Goal: Task Accomplishment & Management: Complete application form

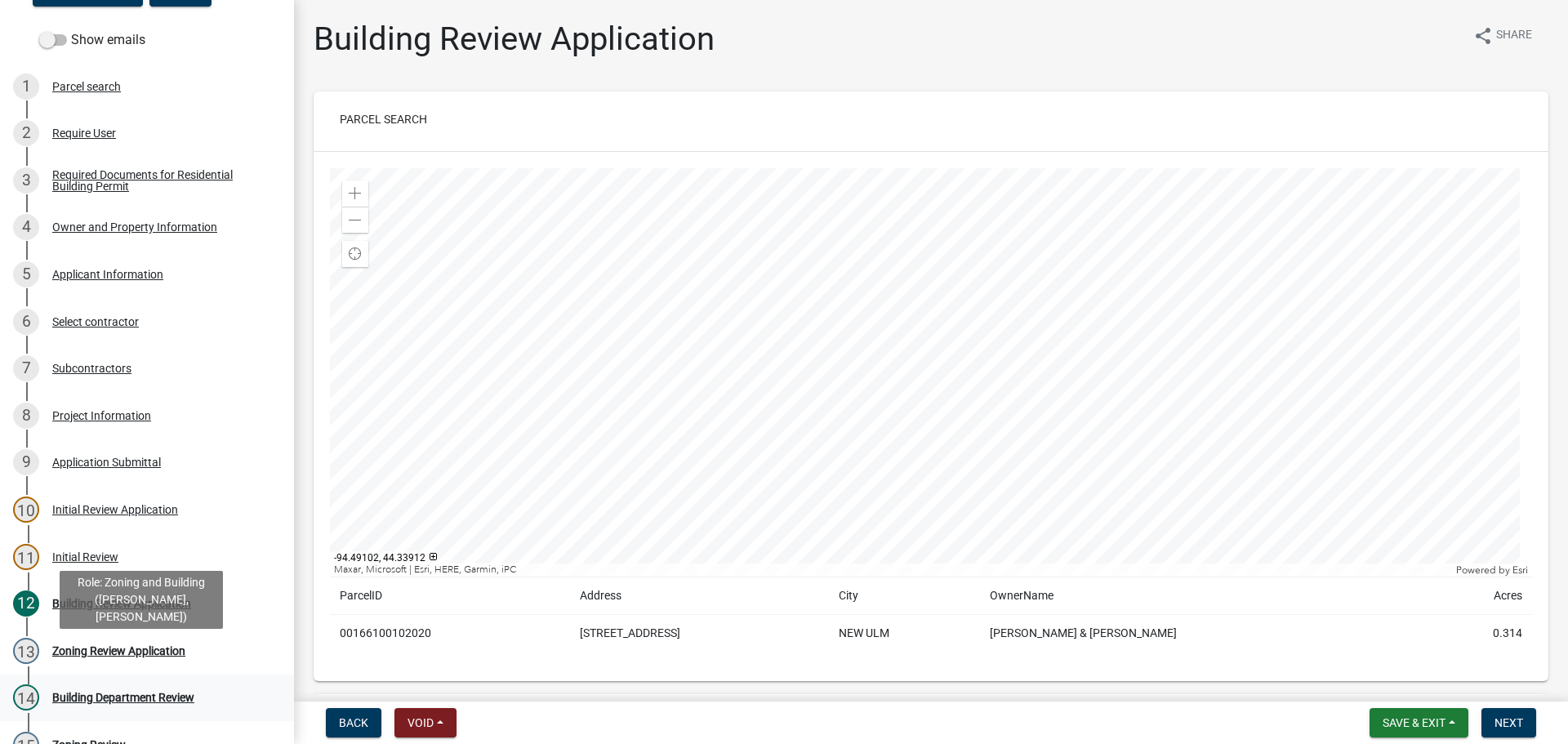
scroll to position [163, 0]
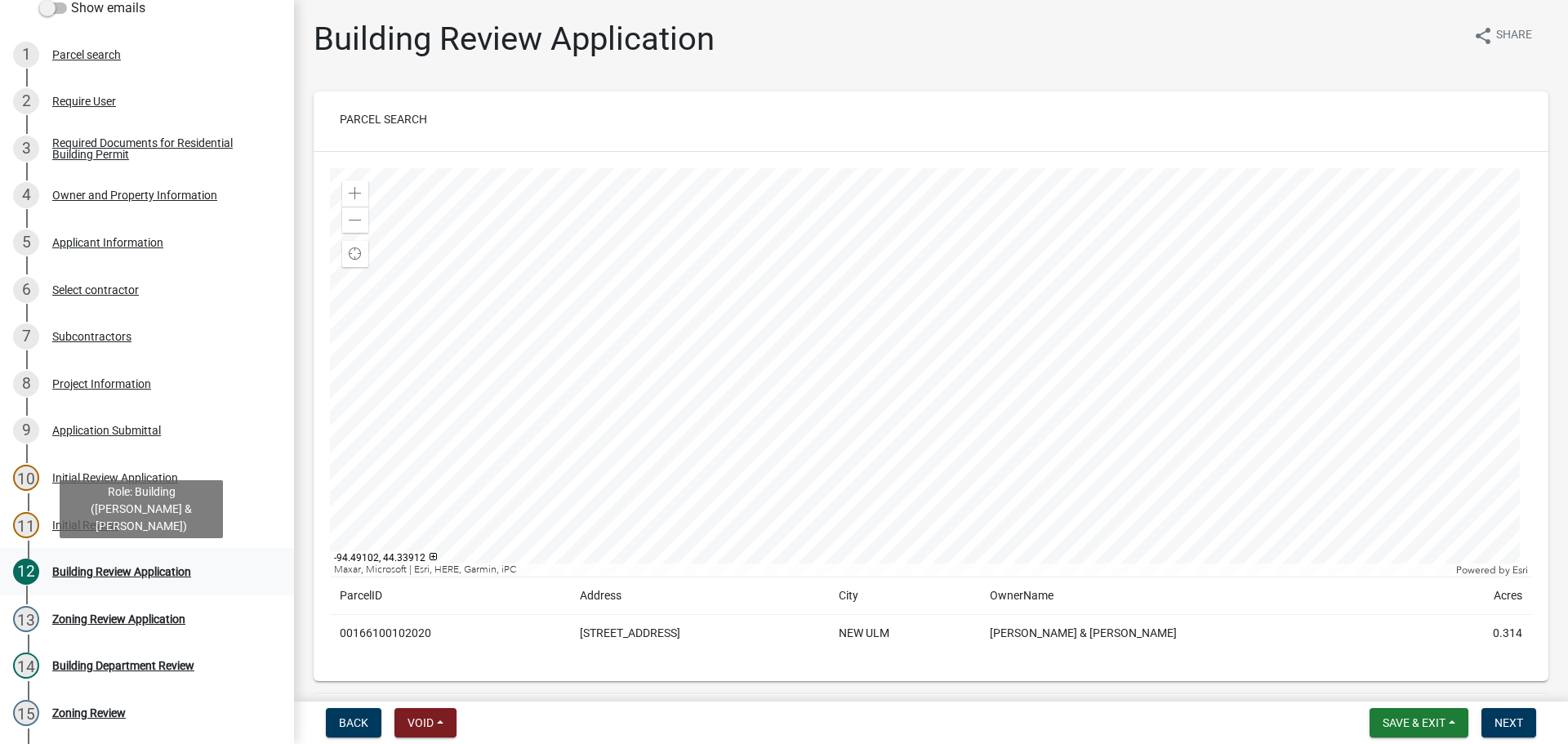
click at [140, 570] on div "Building Review Application" at bounding box center [122, 571] width 139 height 11
click at [1507, 724] on span "Next" at bounding box center [1508, 723] width 29 height 13
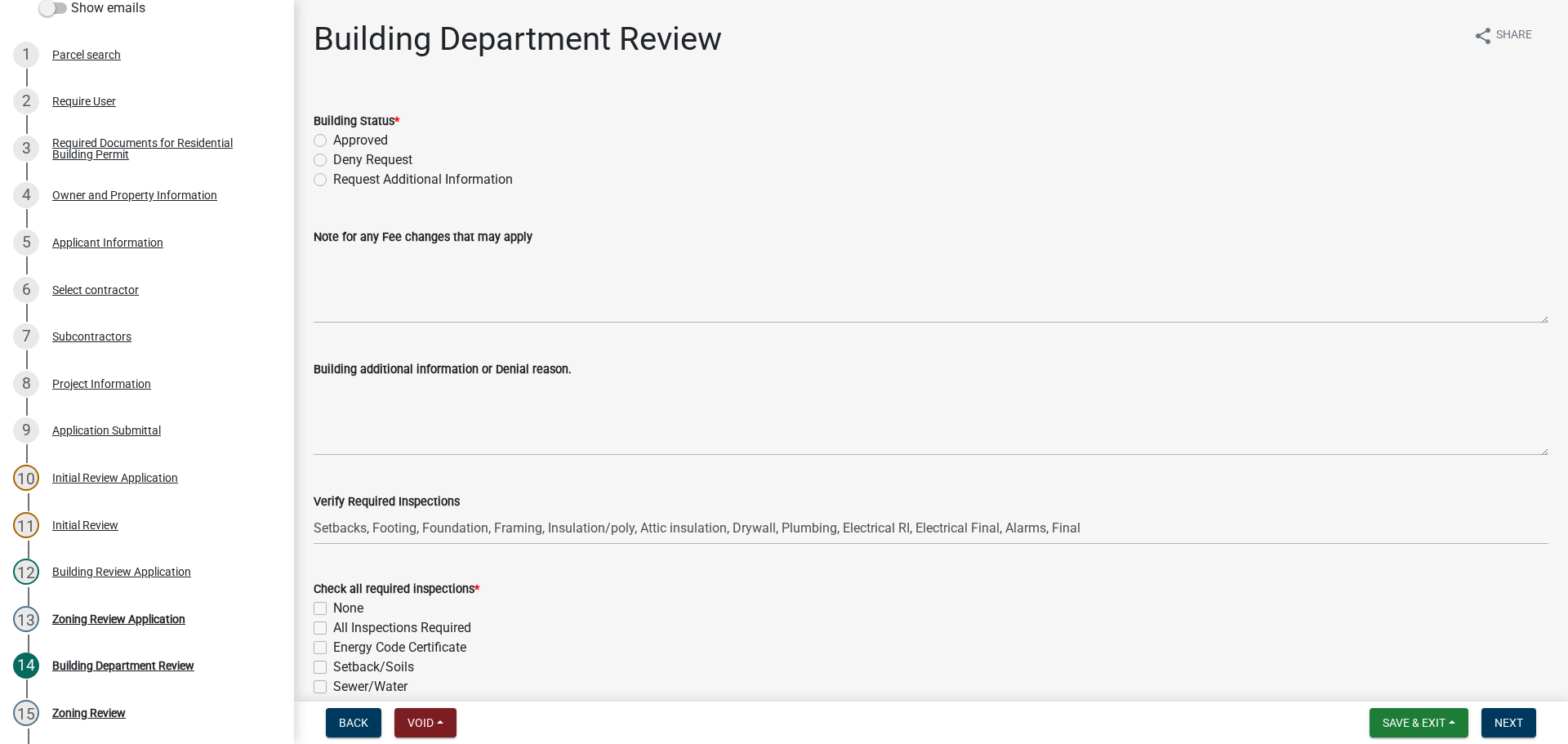
click at [333, 174] on label "Request Additional Information" at bounding box center [423, 179] width 180 height 19
click at [333, 174] on input "Request Additional Information" at bounding box center [338, 174] width 10 height 10
radio input "true"
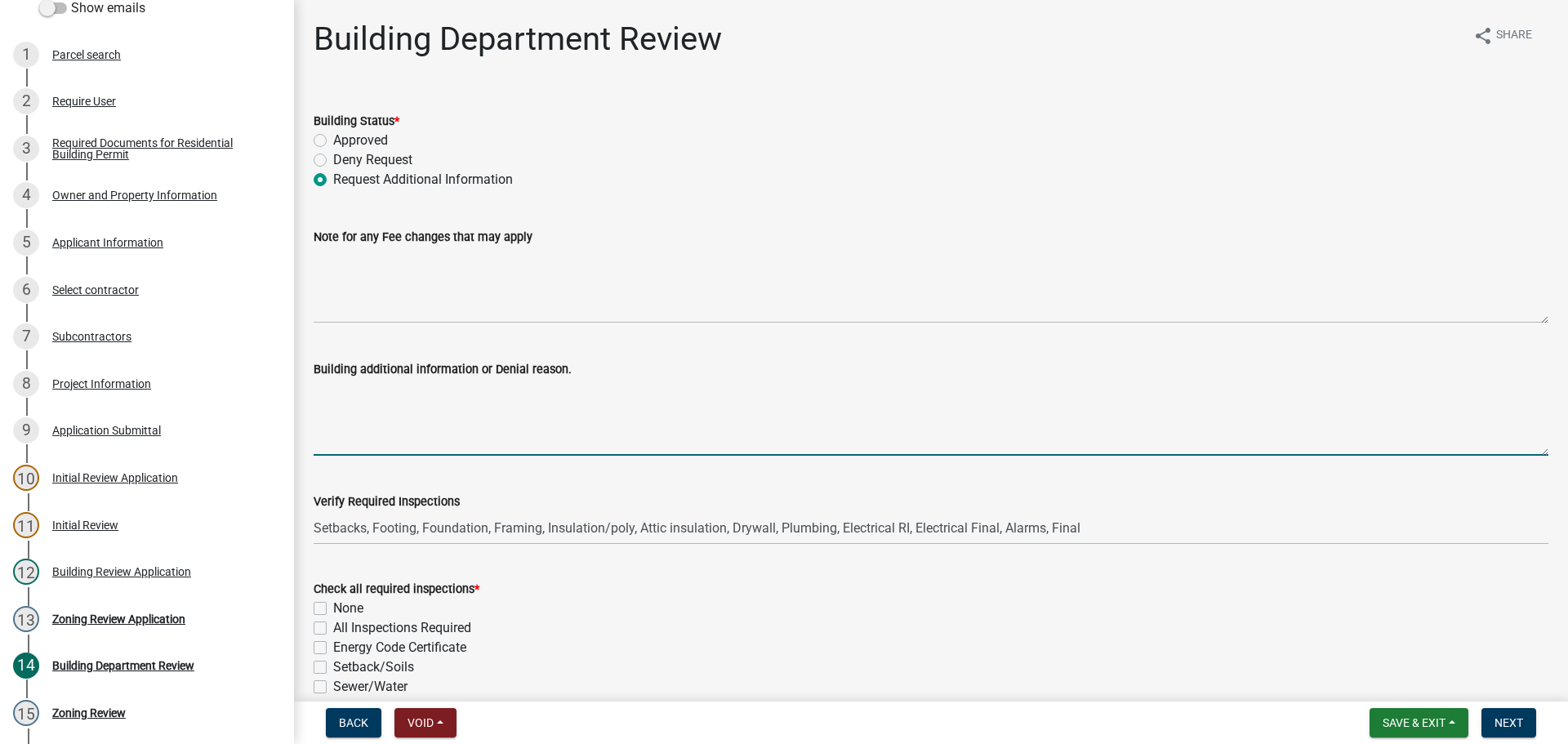
click at [355, 396] on textarea "Building additional information or Denial reason." at bounding box center [931, 417] width 1235 height 77
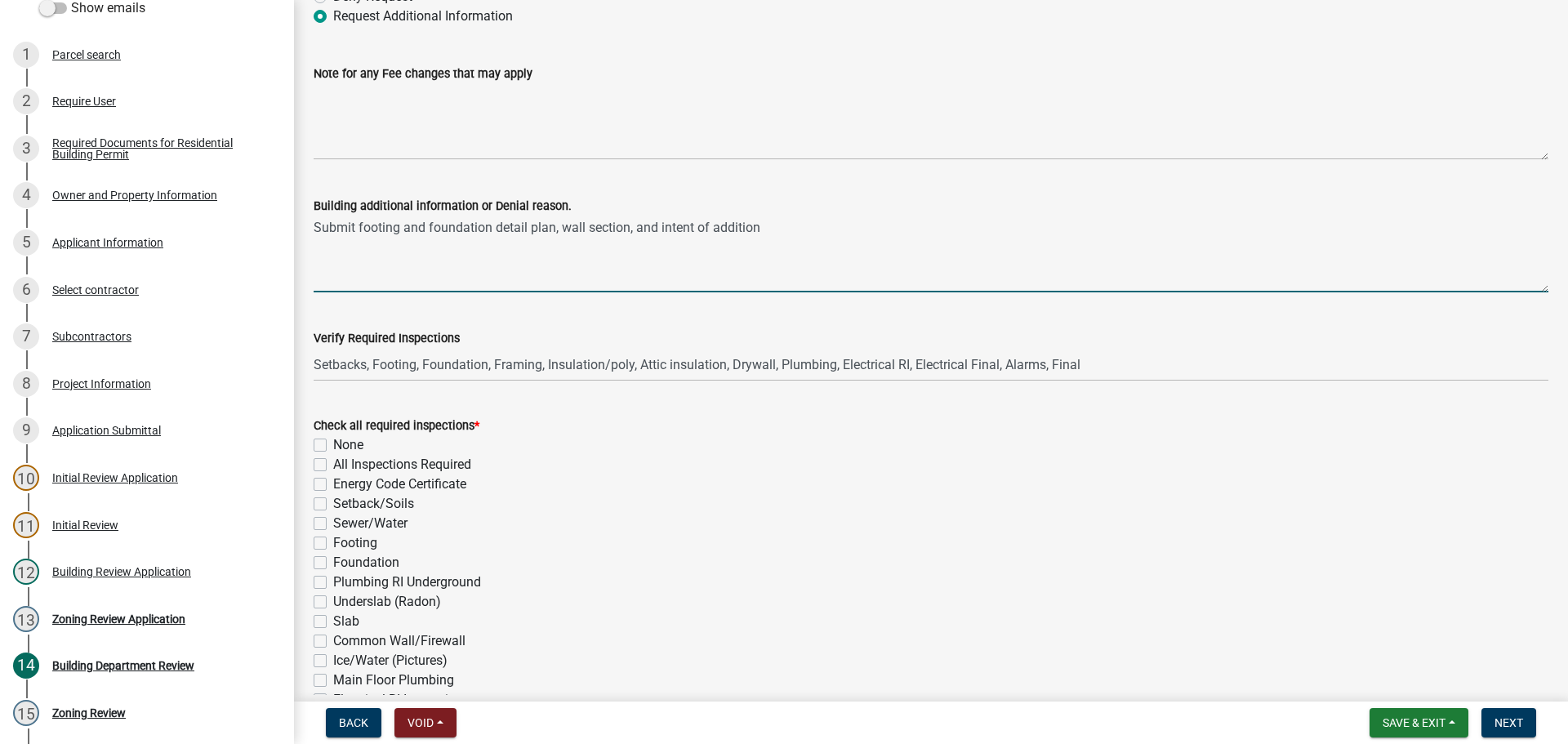
type textarea "Submit footing and foundation detail plan, wall section, and intent of addition"
click at [333, 481] on label "Energy Code Certificate" at bounding box center [399, 483] width 133 height 19
click at [333, 481] on input "Energy Code Certificate" at bounding box center [338, 479] width 10 height 10
checkbox input "true"
checkbox input "false"
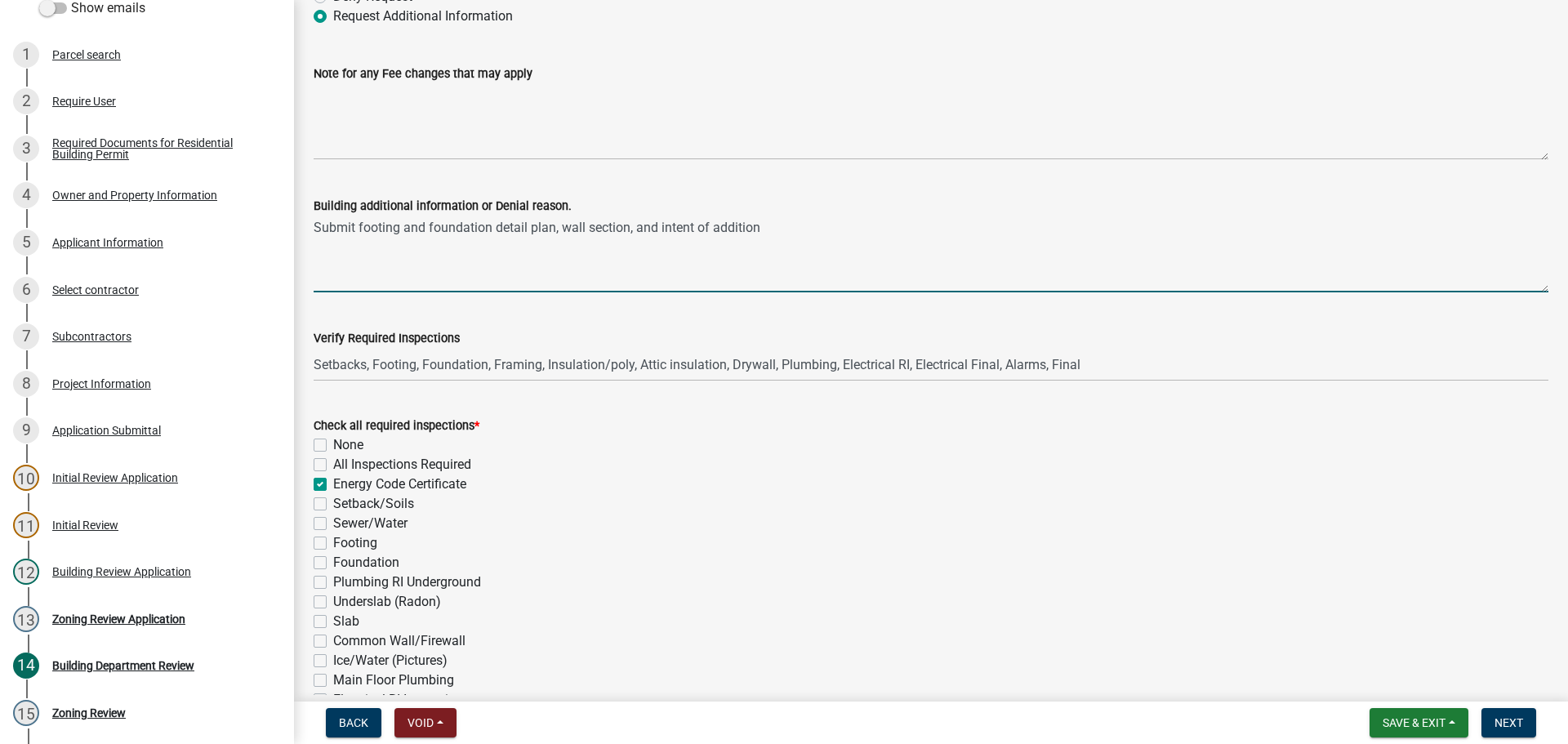
checkbox input "false"
checkbox input "true"
checkbox input "false"
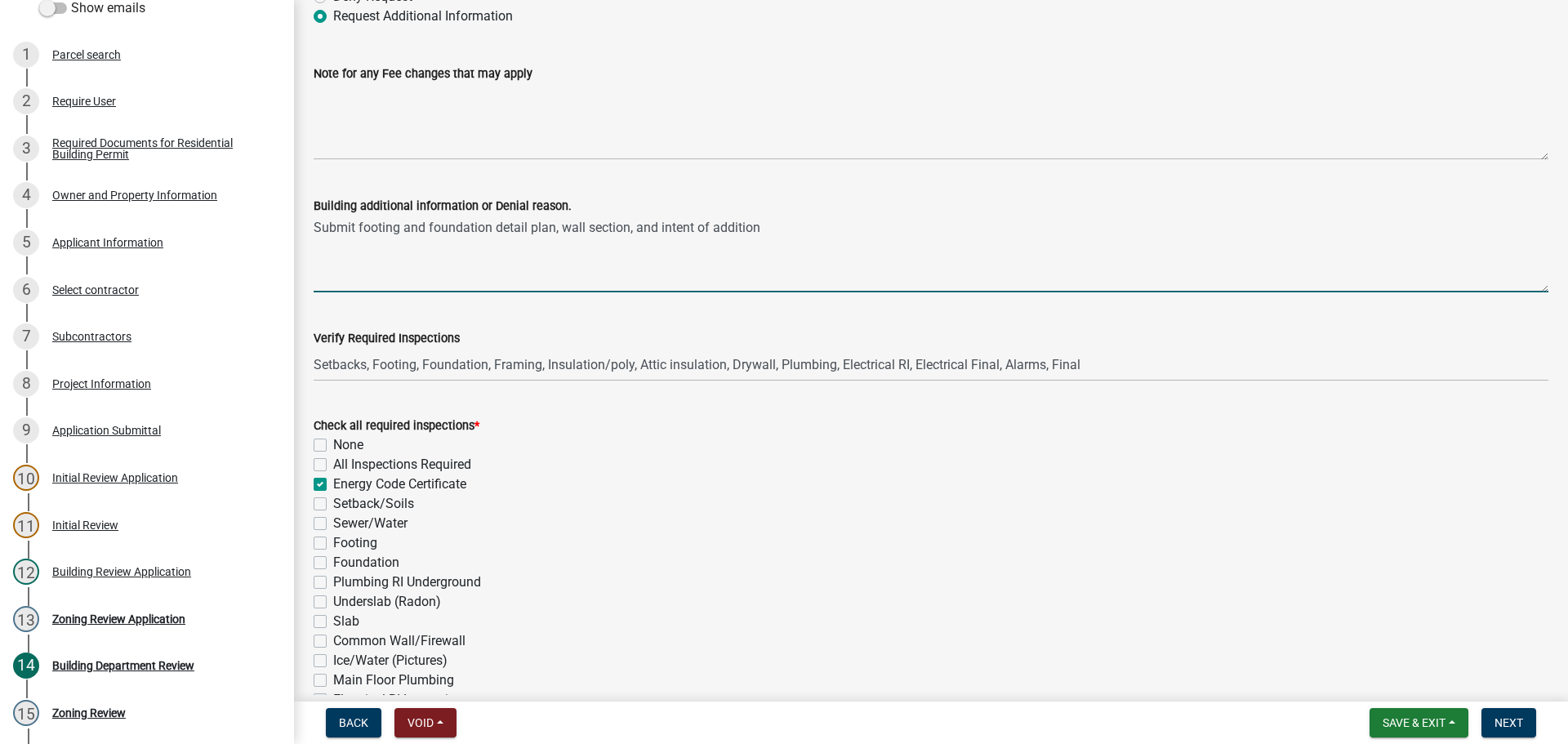
checkbox input "false"
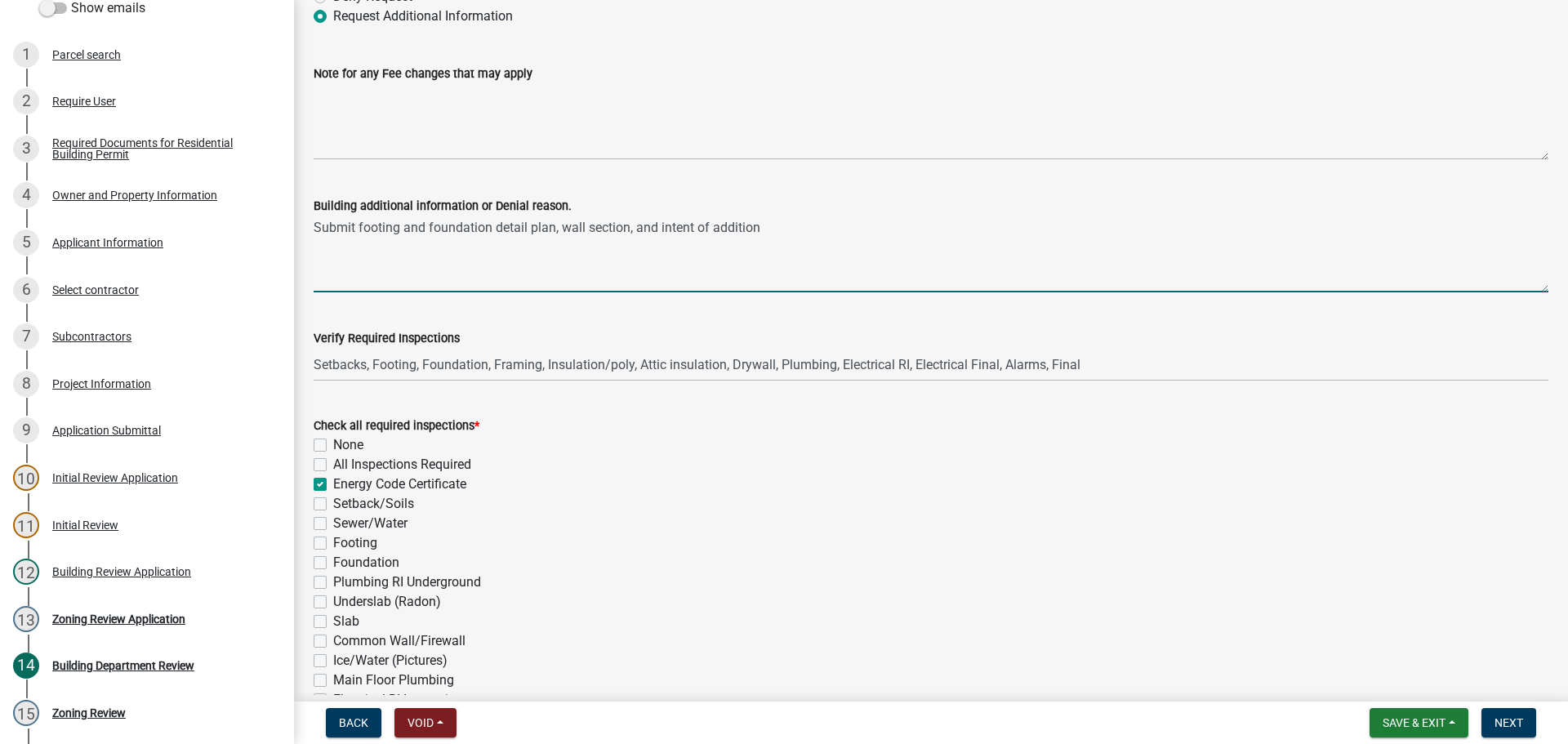
checkbox input "false"
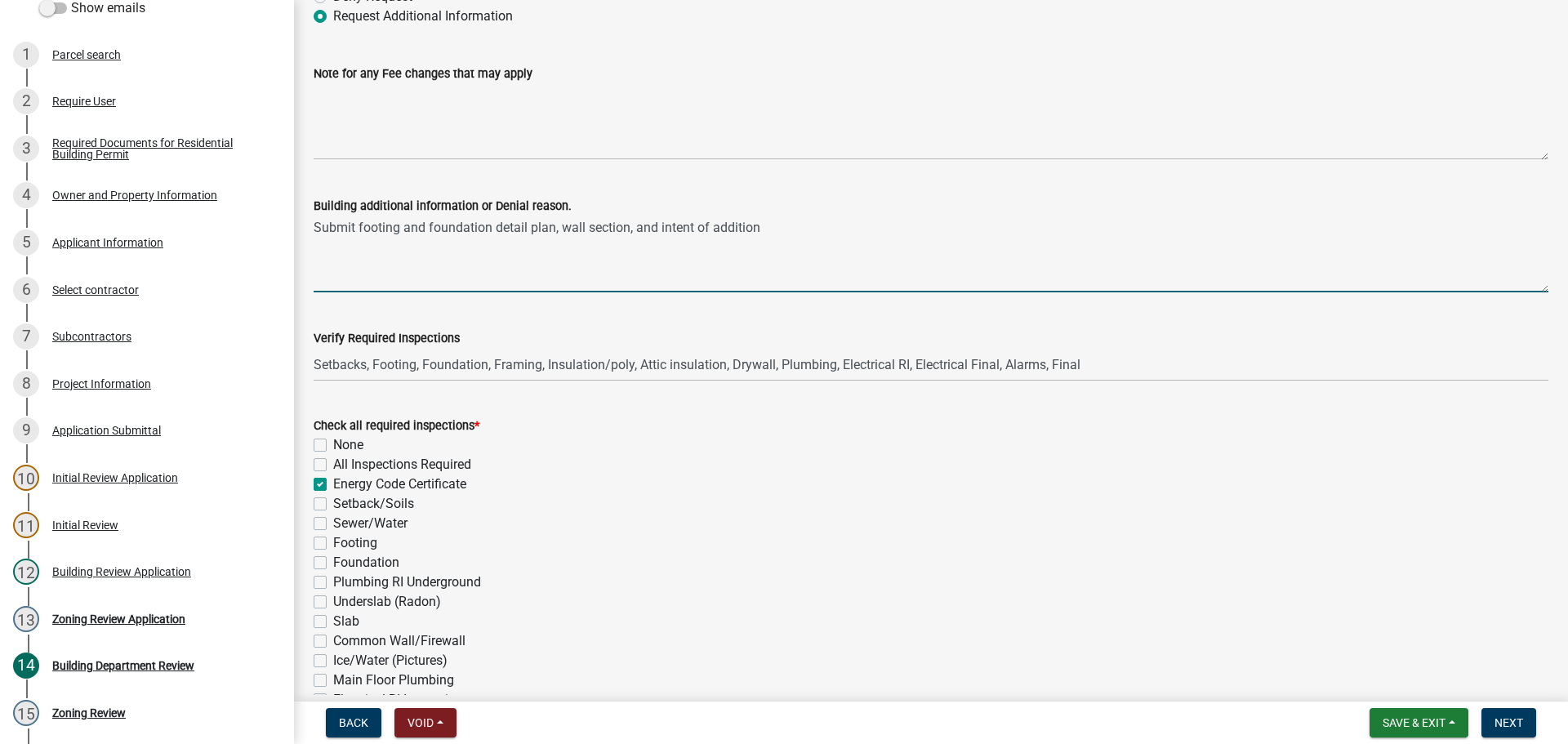
checkbox input "false"
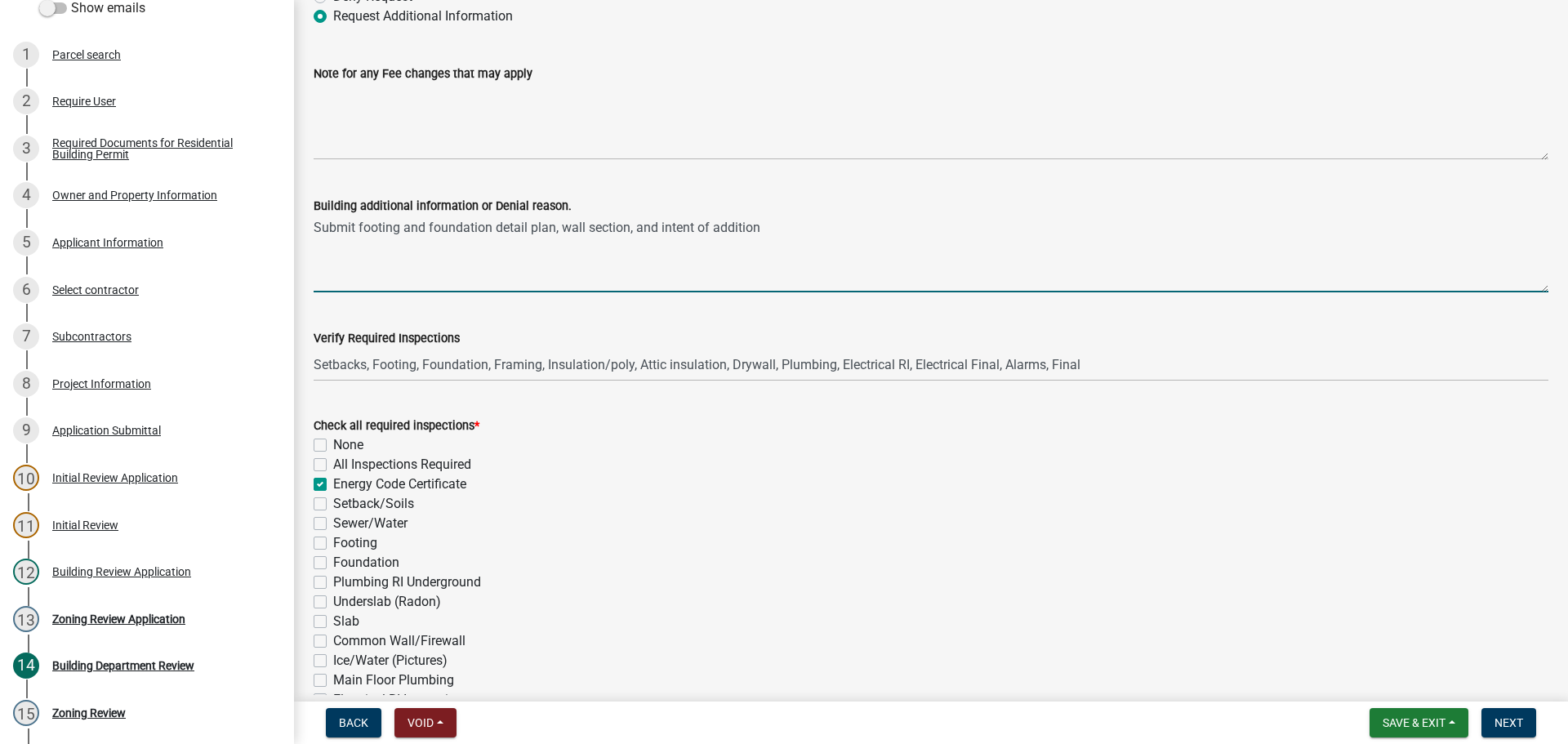
checkbox input "false"
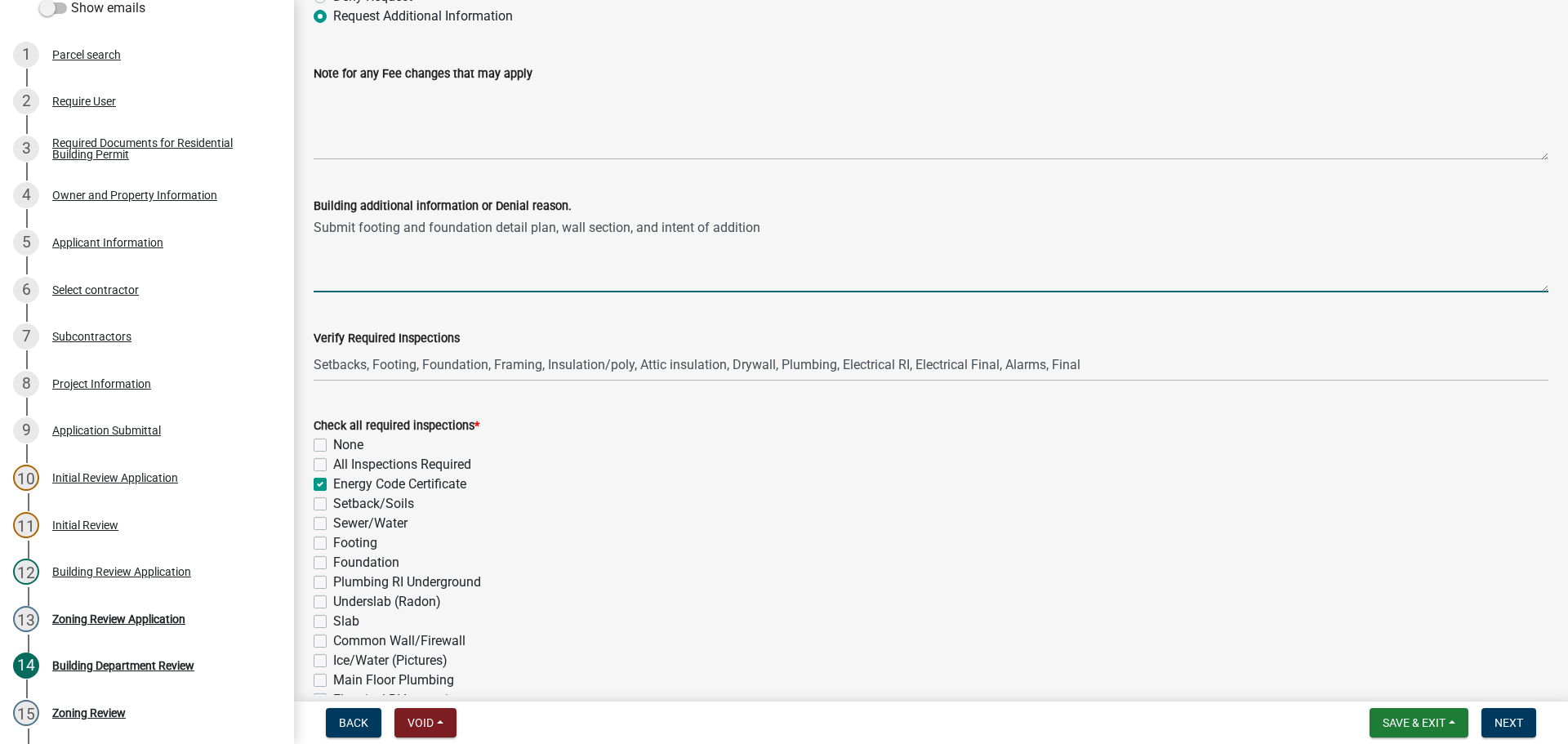
checkbox input "false"
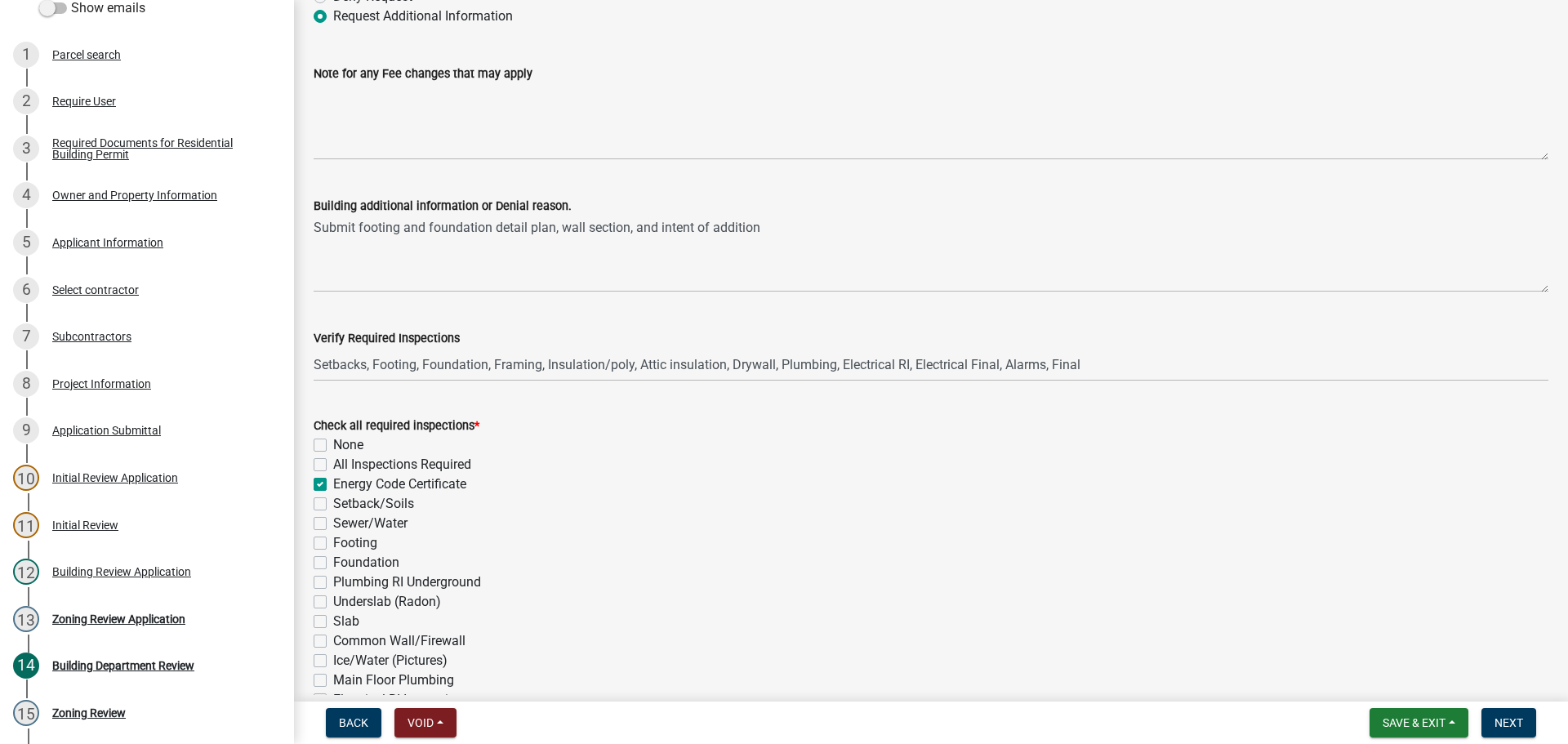
click at [333, 481] on label "Energy Code Certificate" at bounding box center [399, 483] width 133 height 19
click at [333, 481] on input "Energy Code Certificate" at bounding box center [338, 479] width 10 height 10
checkbox input "false"
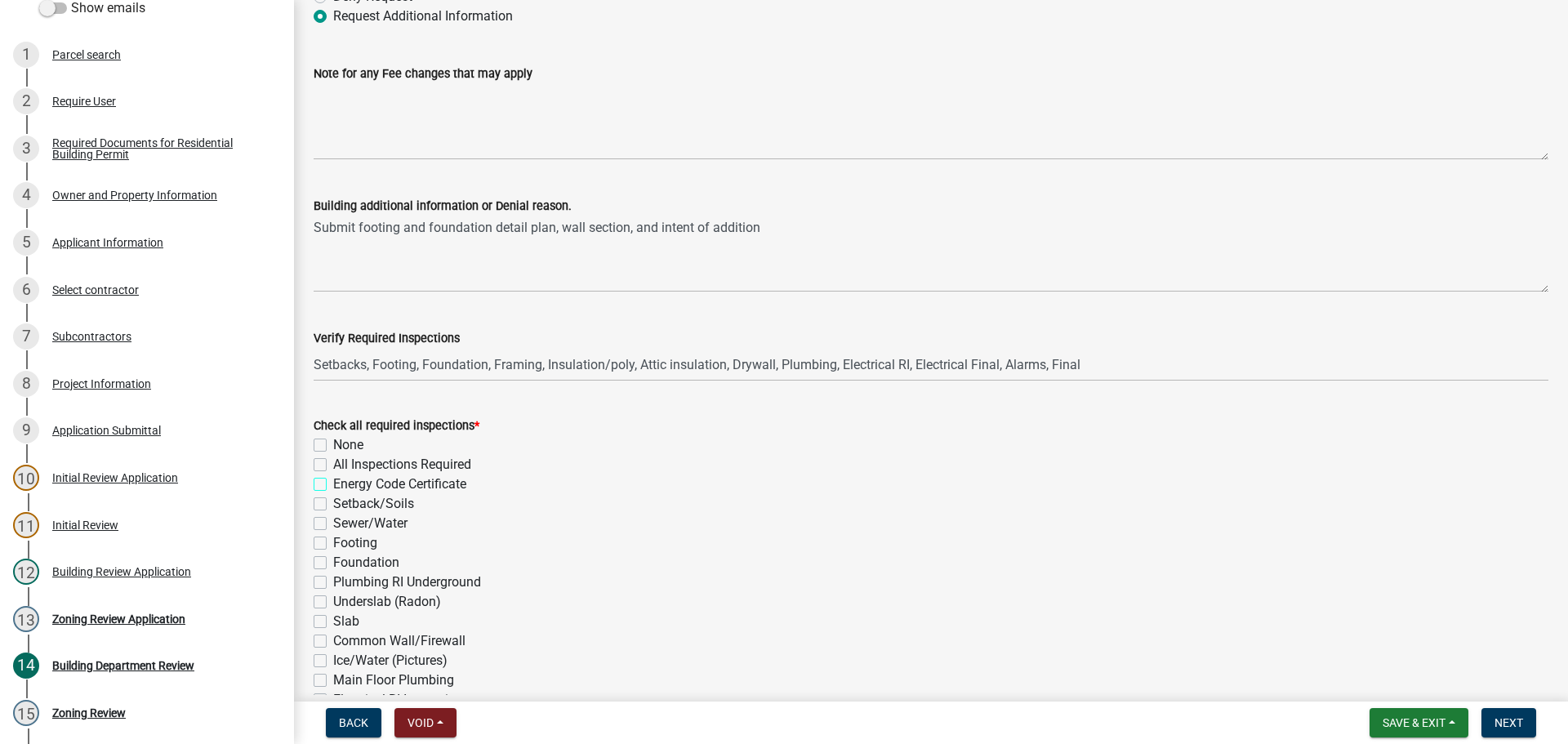
checkbox input "false"
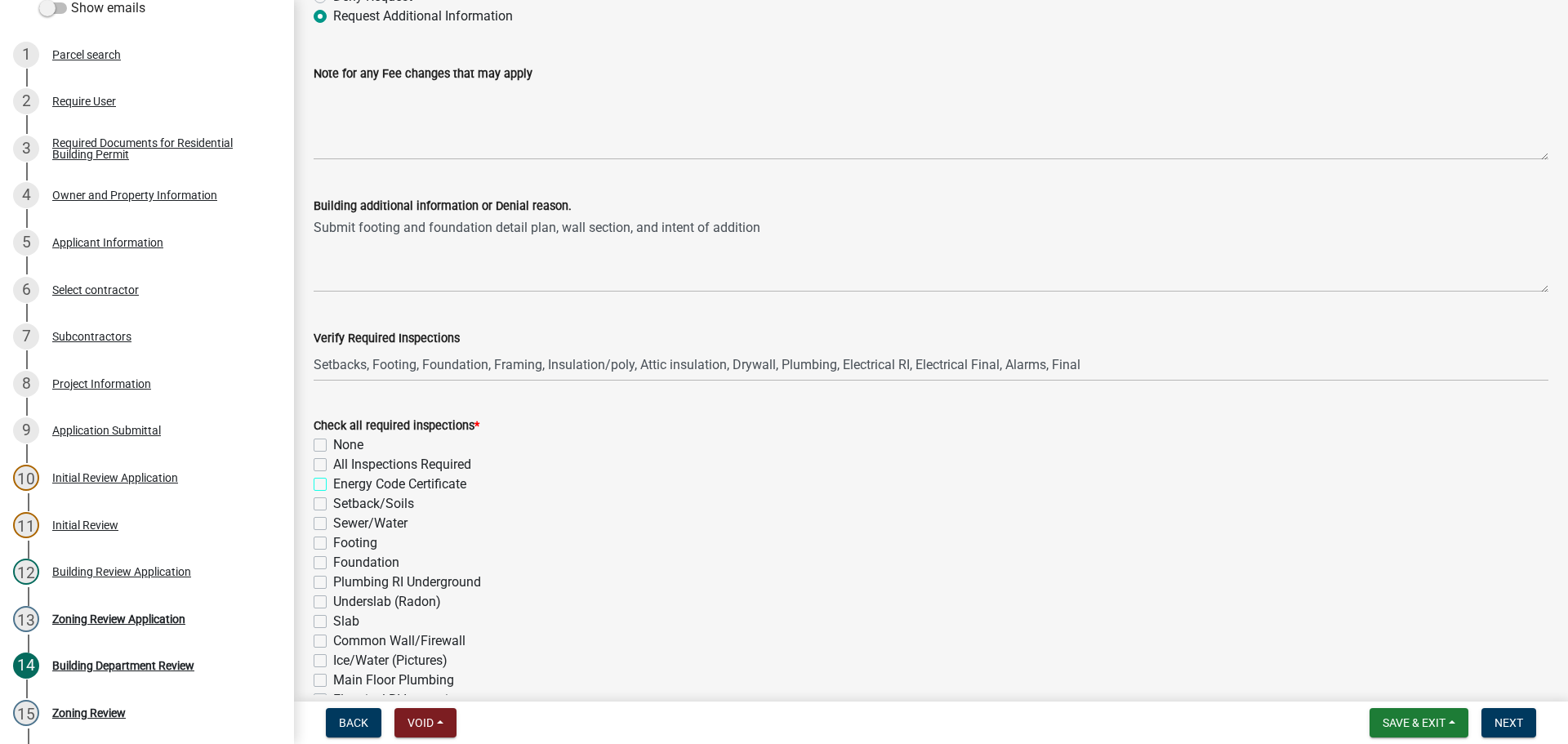
checkbox input "false"
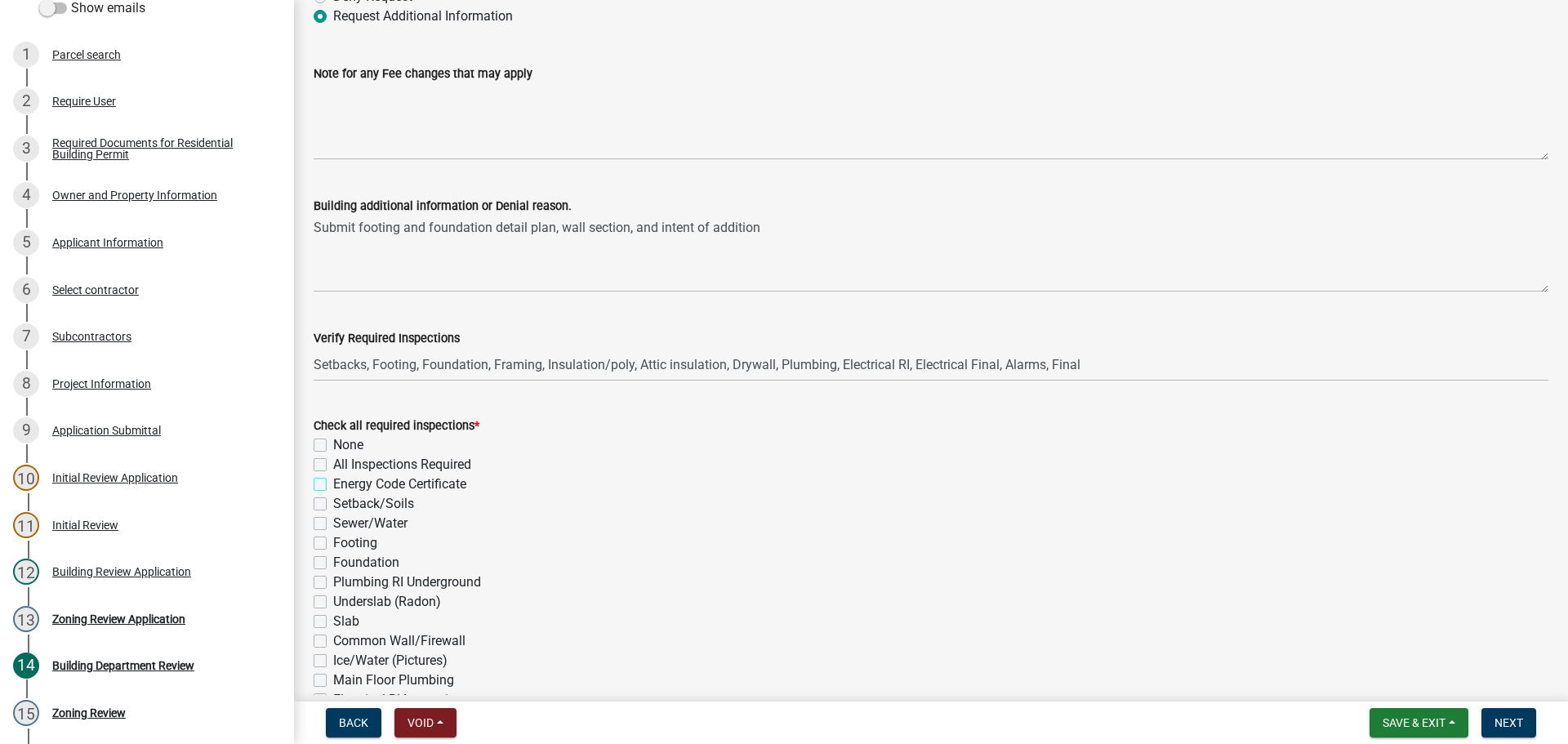
checkbox input "false"
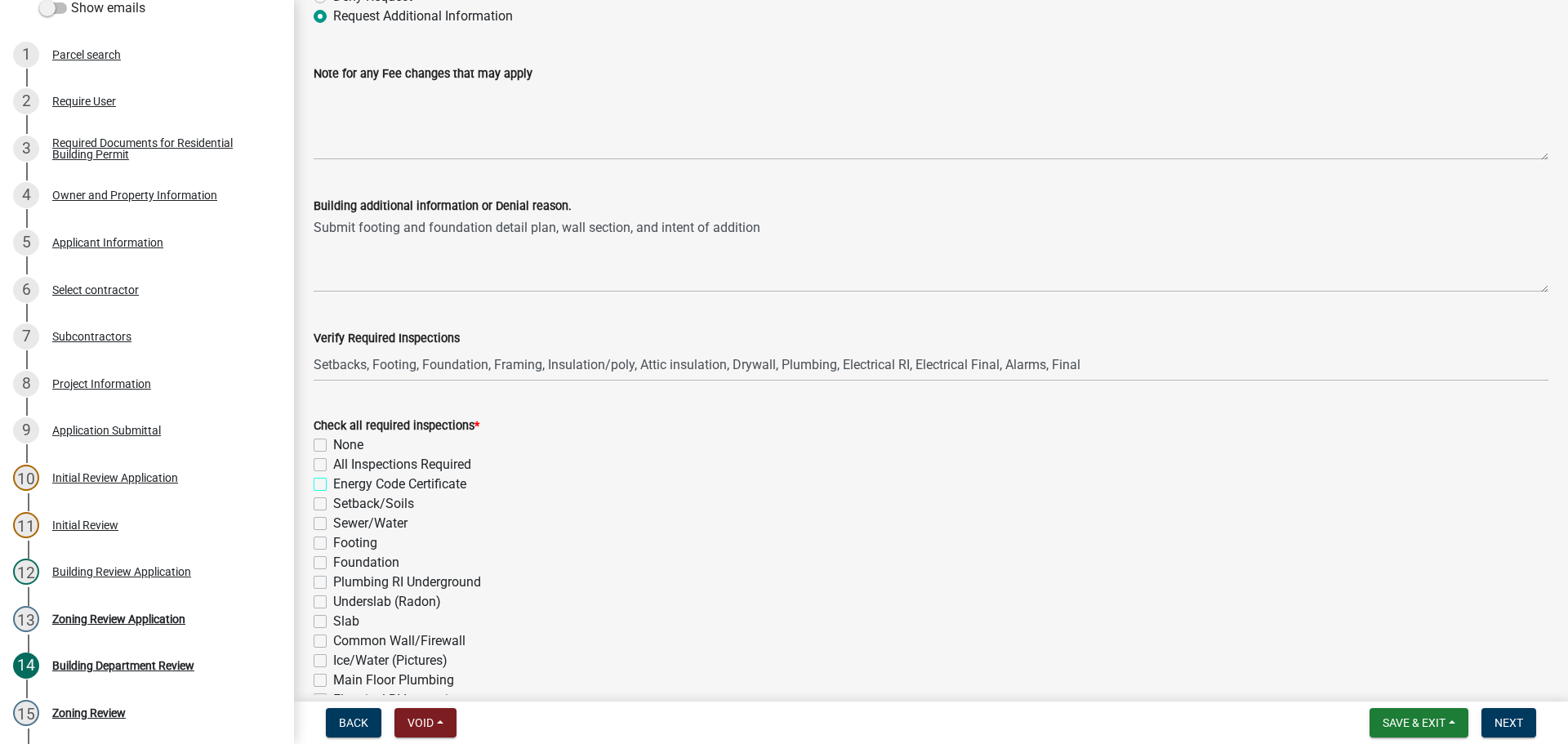
checkbox input "false"
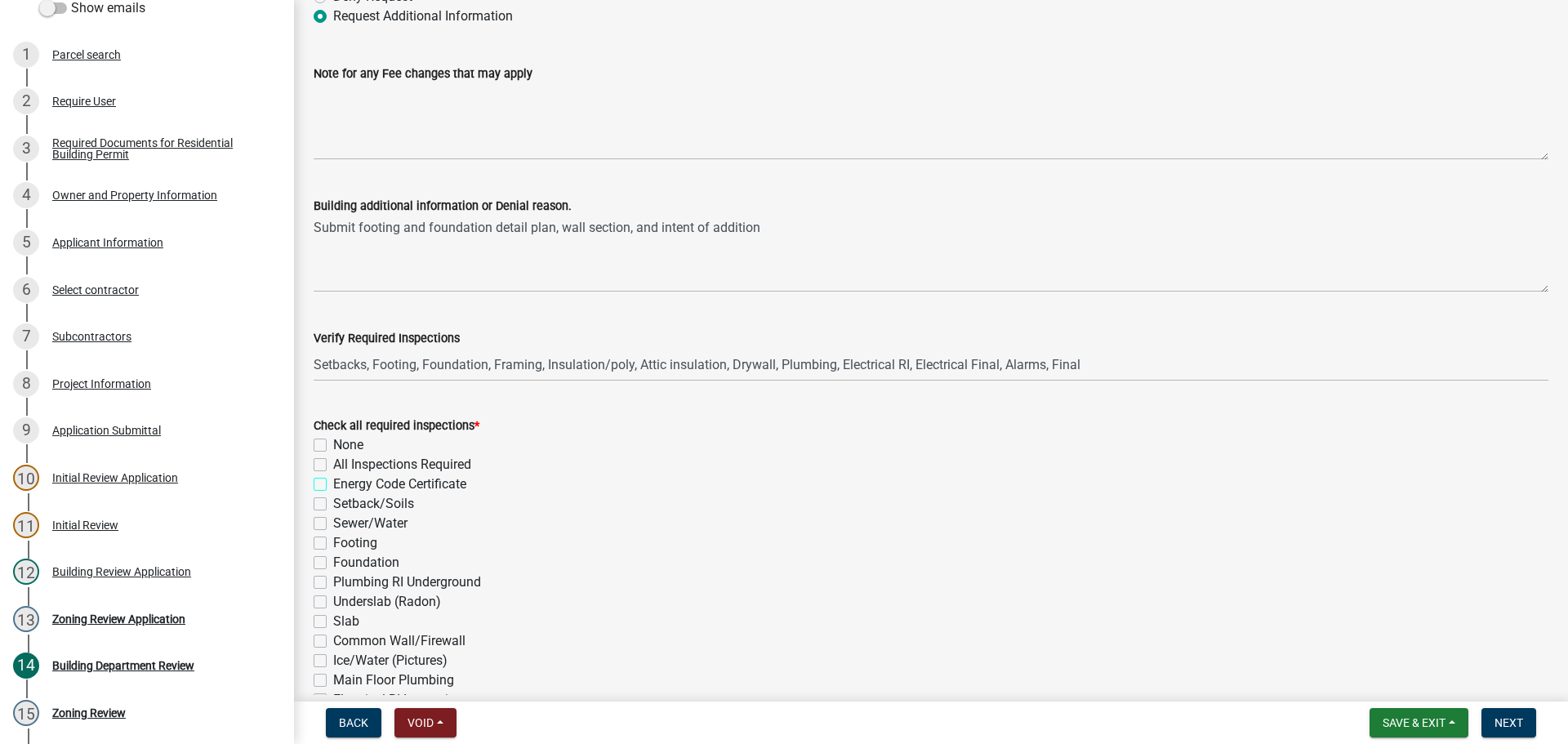
checkbox input "false"
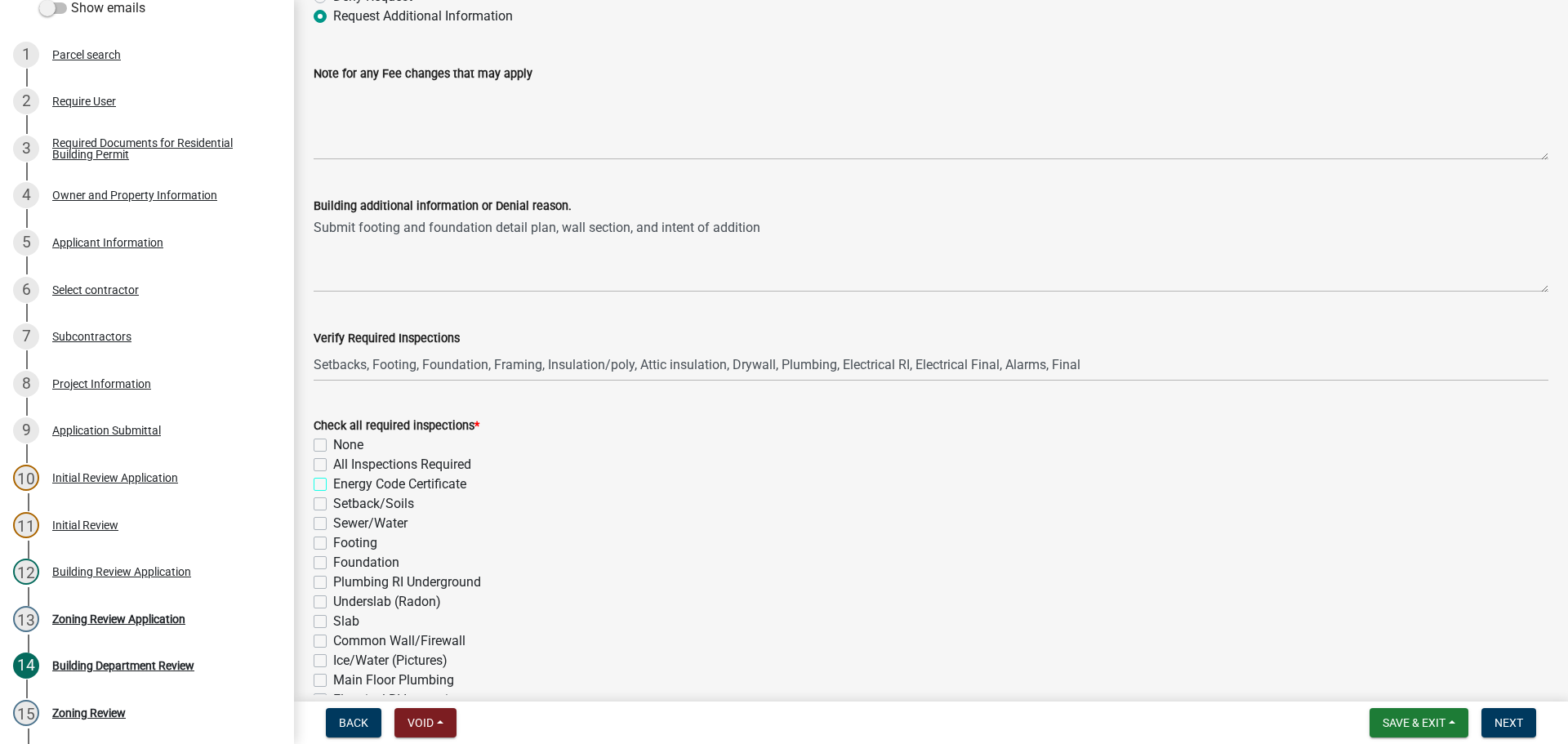
checkbox input "false"
click at [333, 504] on label "Setback/Soils" at bounding box center [373, 503] width 81 height 19
click at [333, 504] on input "Setback/Soils" at bounding box center [338, 498] width 10 height 10
checkbox input "true"
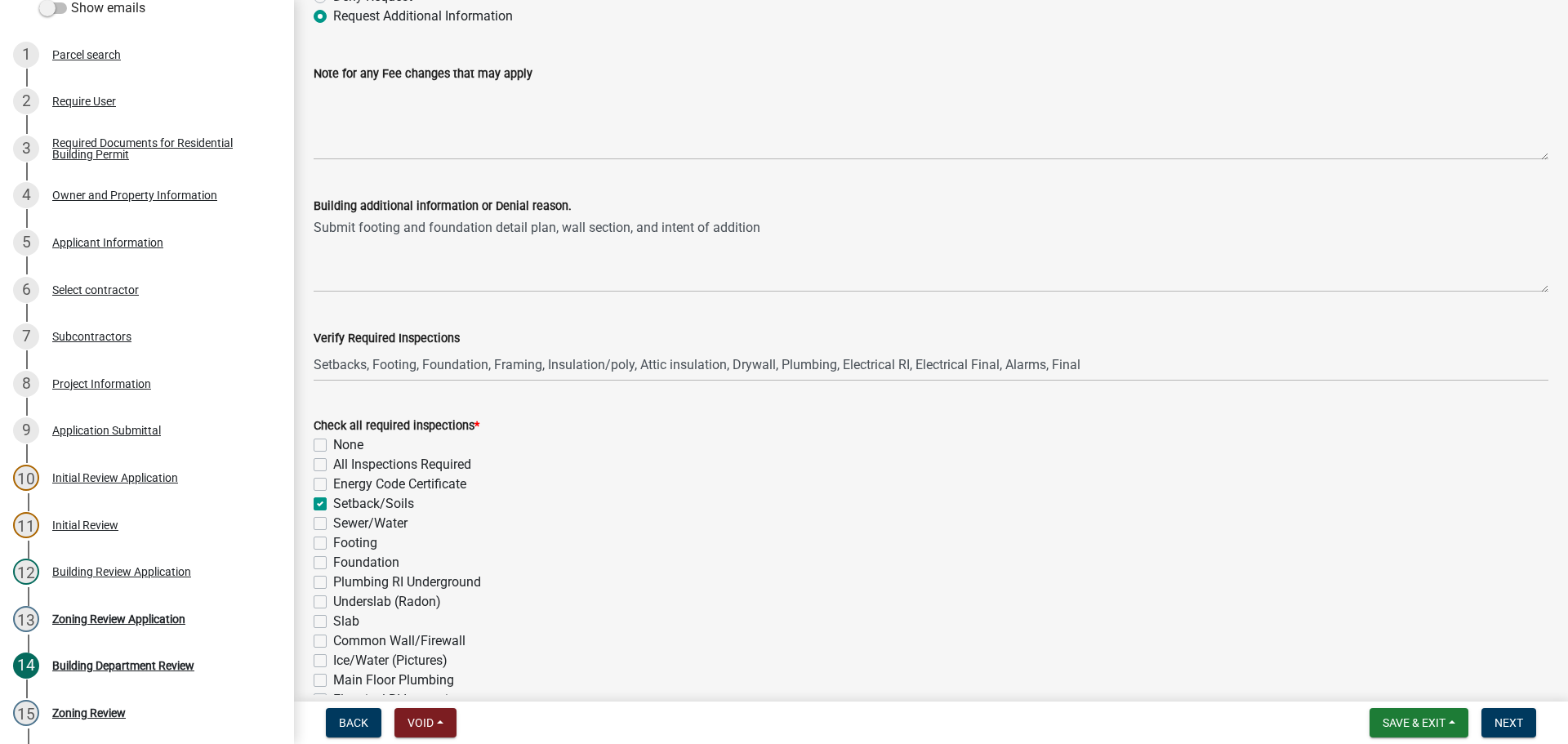
checkbox input "false"
checkbox input "true"
checkbox input "false"
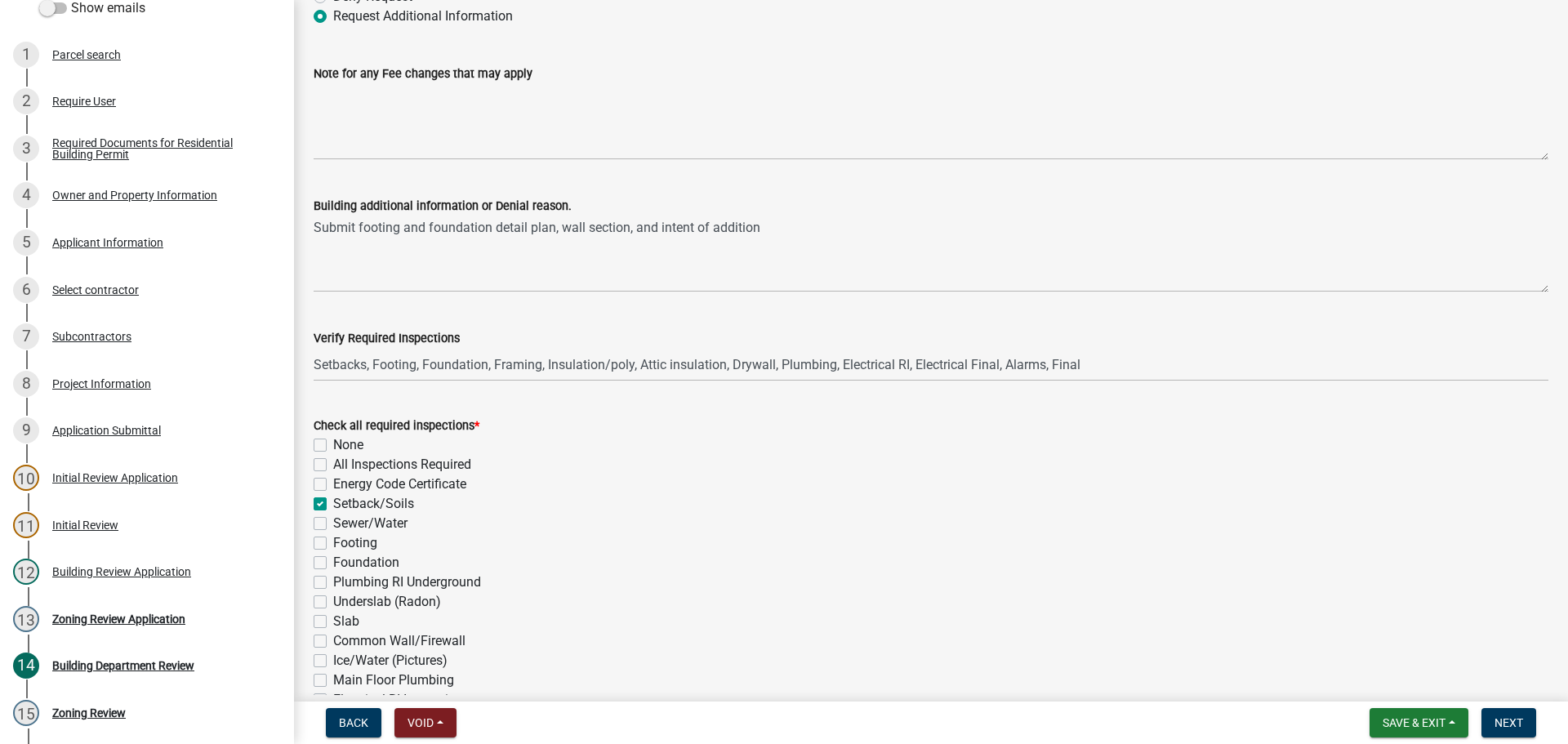
checkbox input "false"
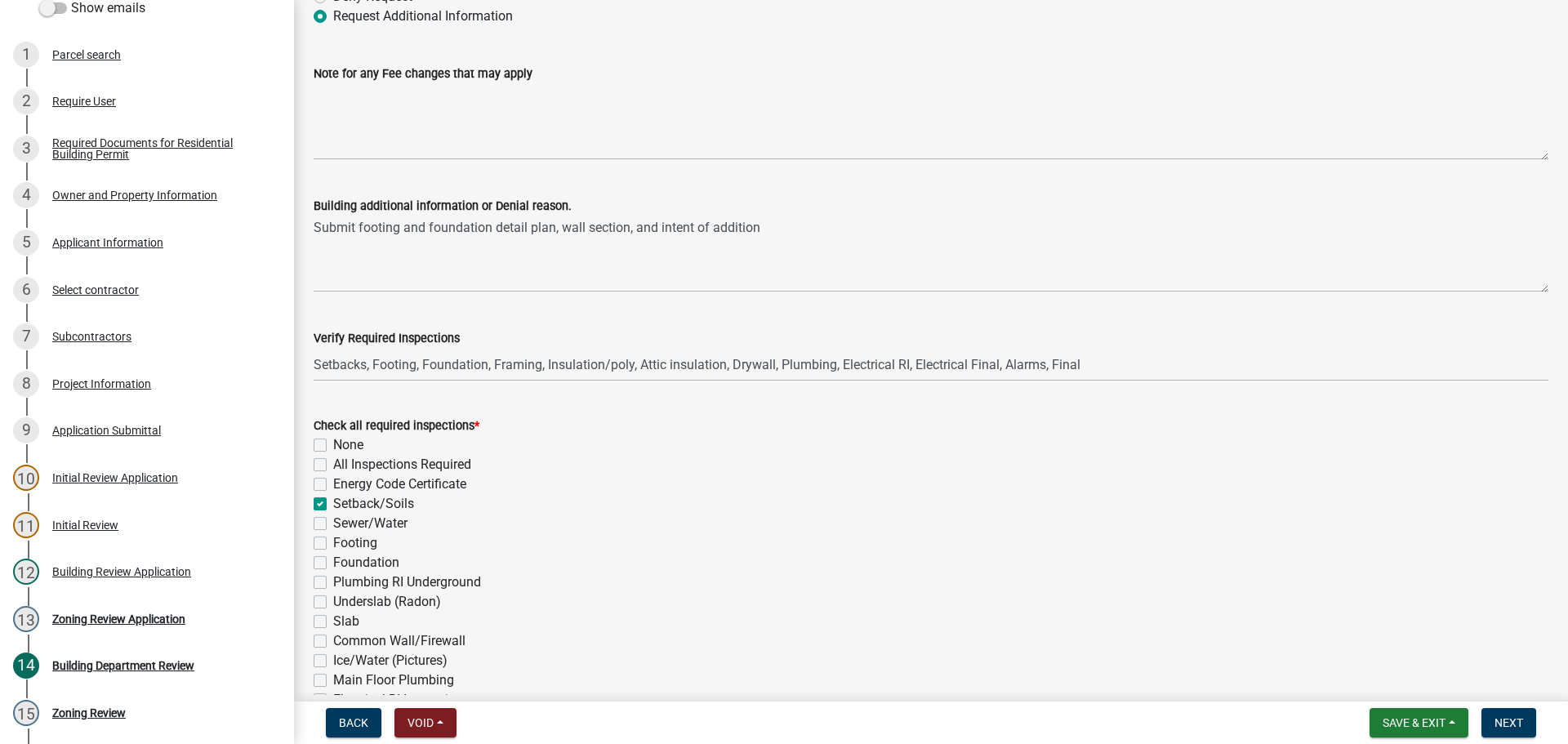
checkbox input "false"
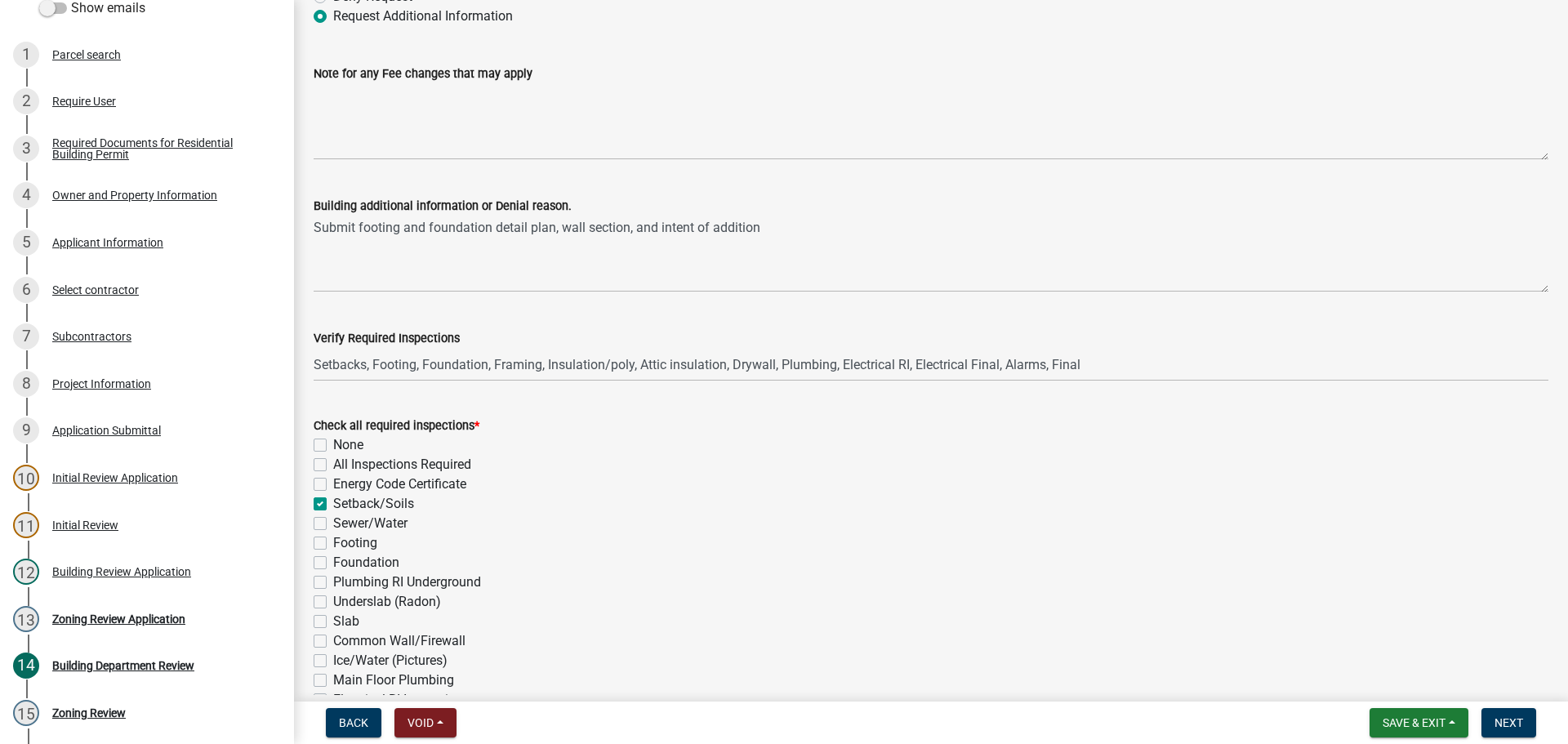
checkbox input "false"
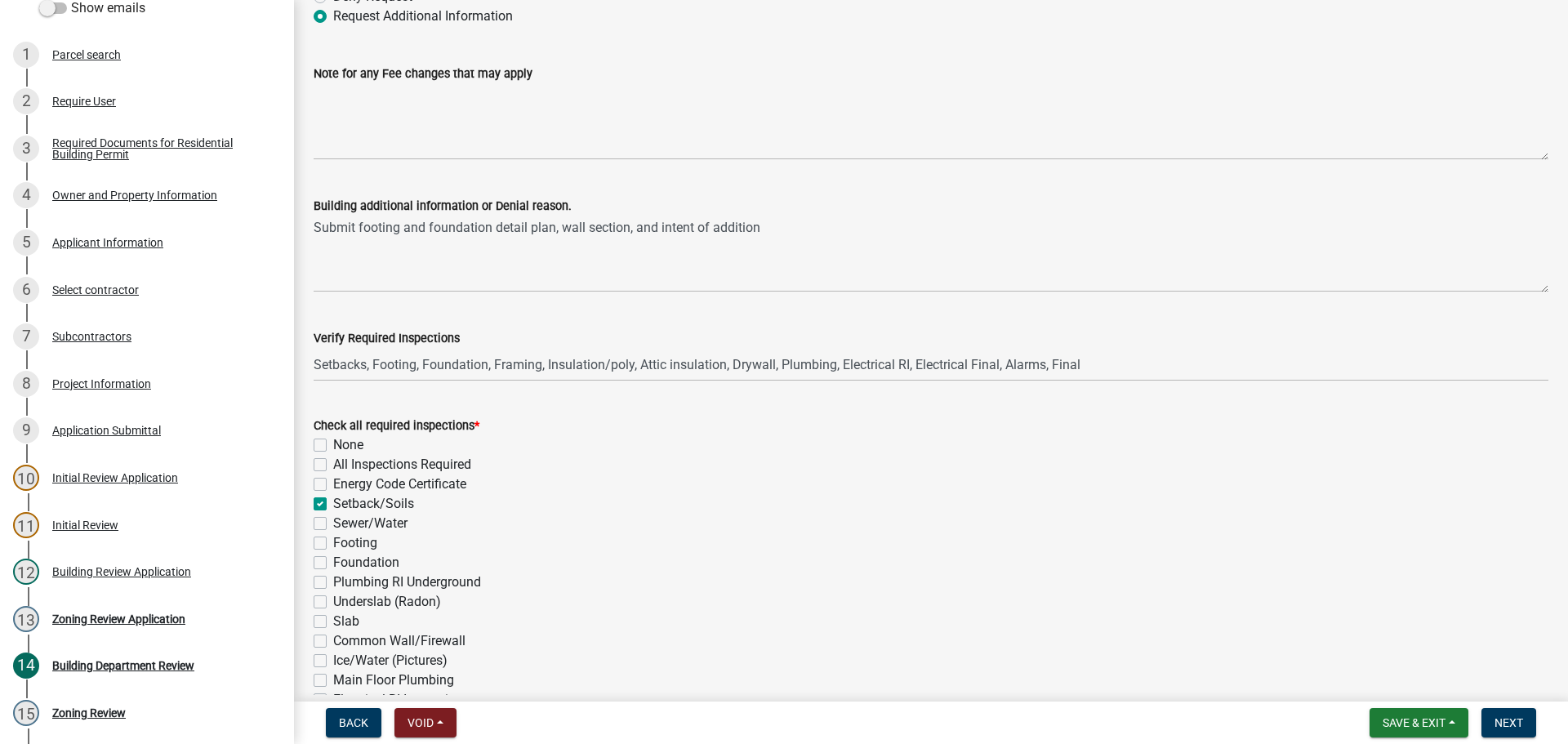
checkbox input "false"
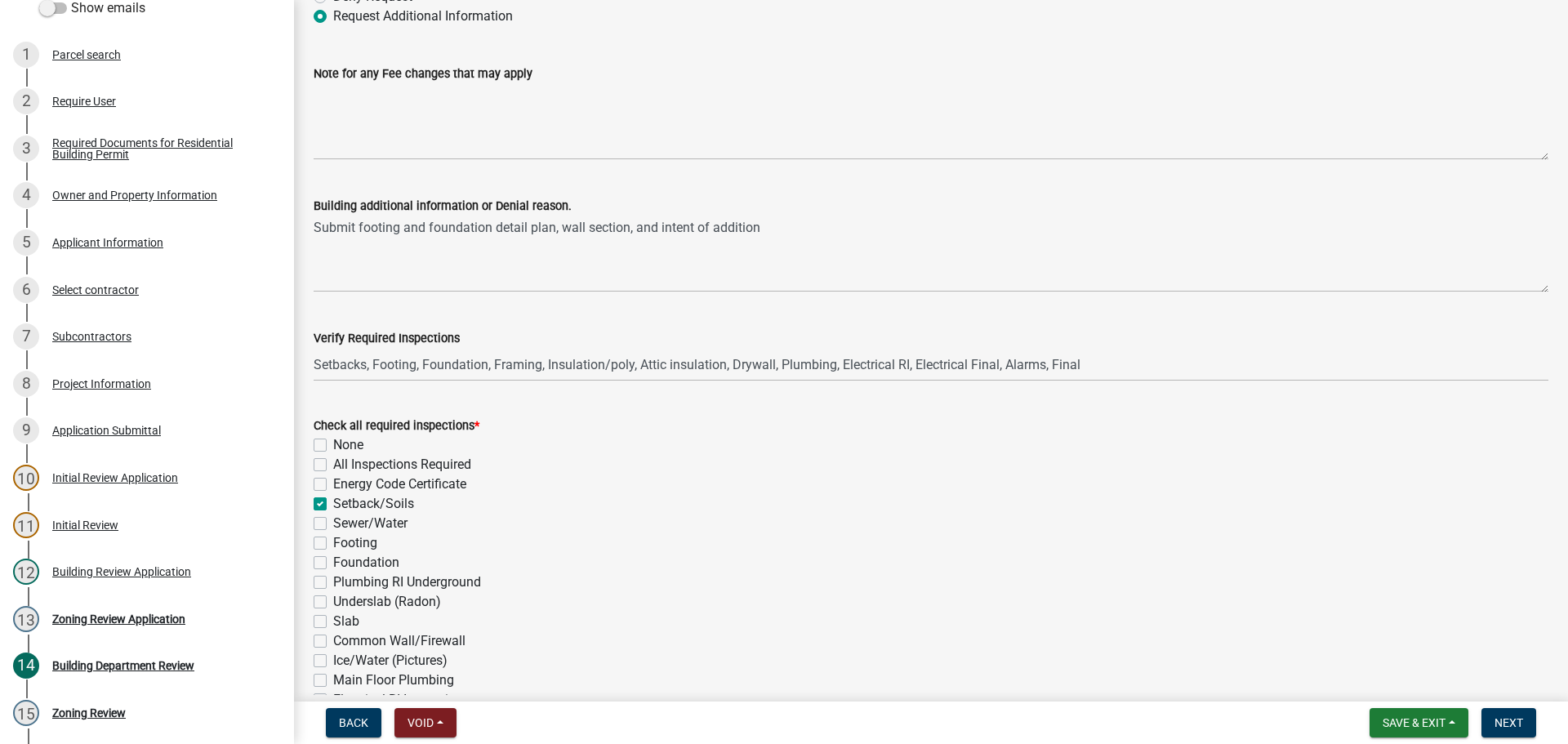
checkbox input "false"
click at [333, 541] on label "Footing" at bounding box center [355, 543] width 45 height 19
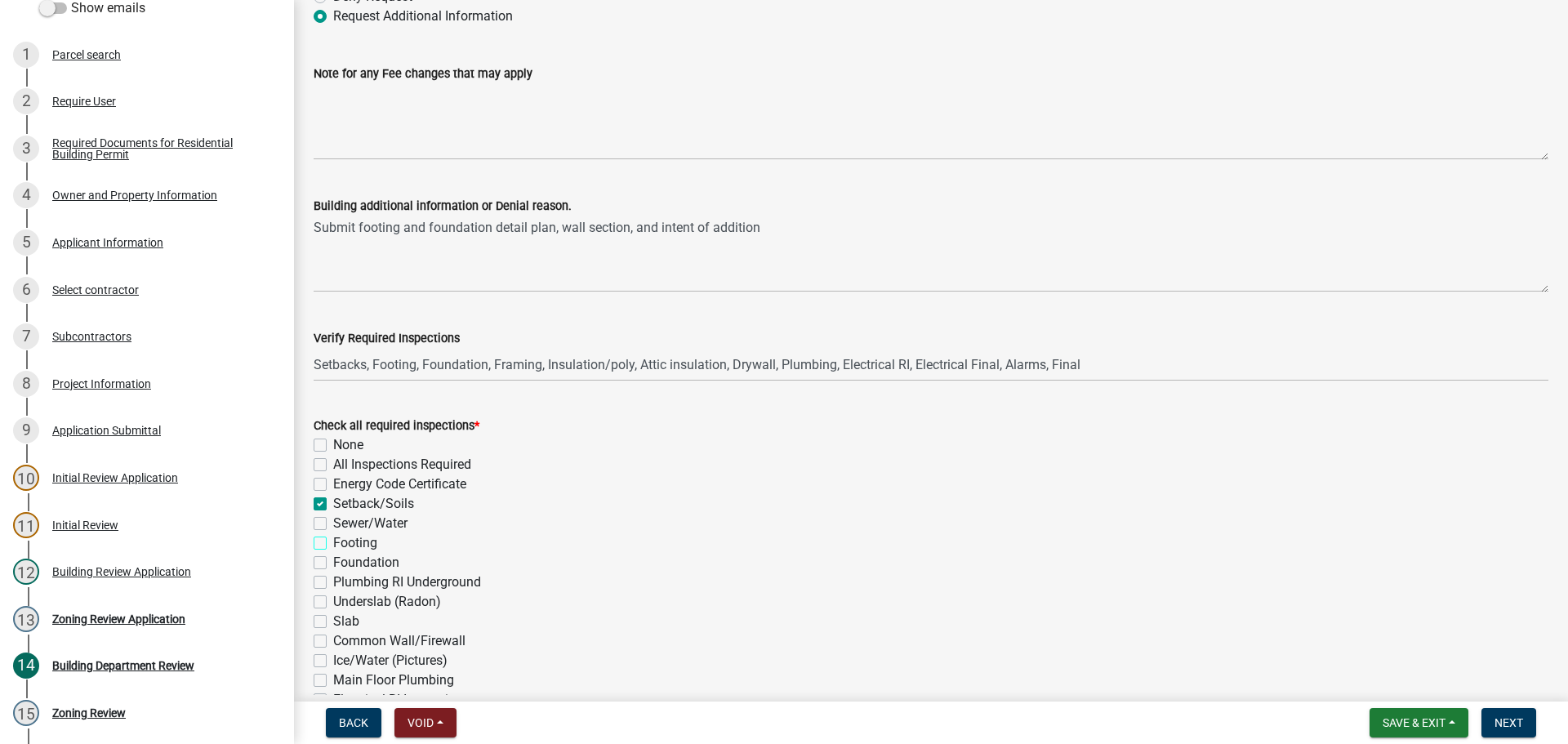
click at [333, 541] on input "Footing" at bounding box center [338, 538] width 10 height 10
checkbox input "true"
checkbox input "false"
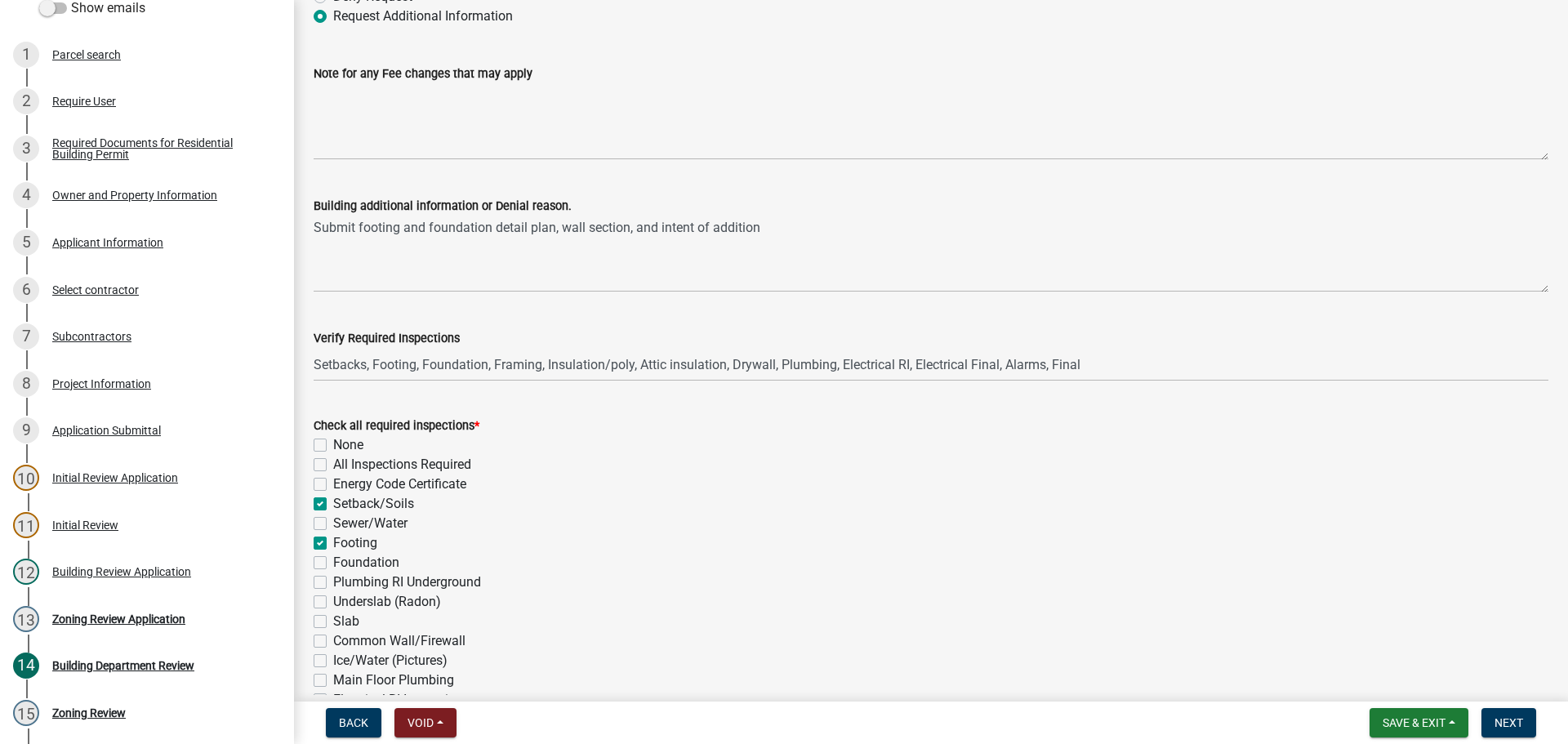
checkbox input "true"
checkbox input "false"
checkbox input "true"
checkbox input "false"
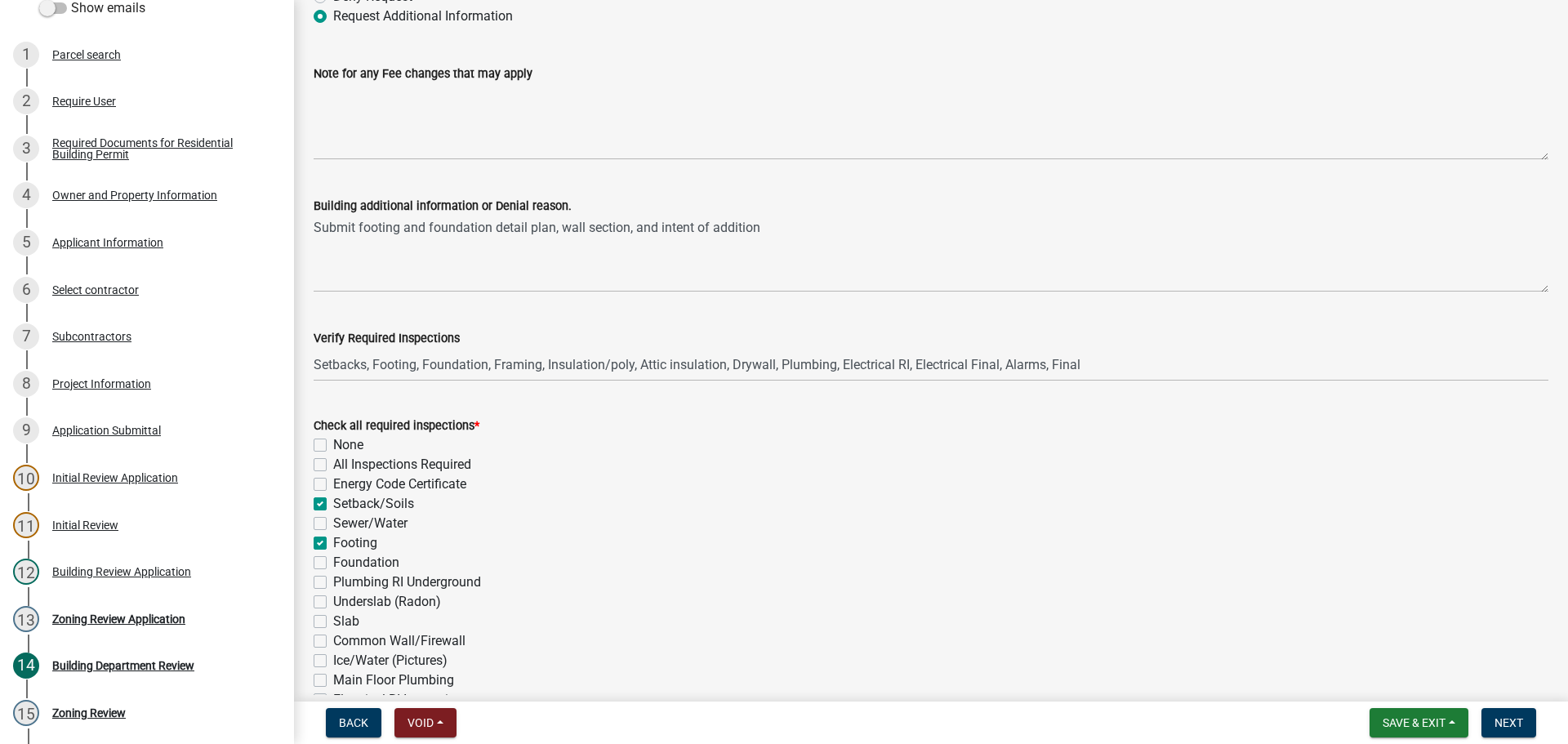
checkbox input "false"
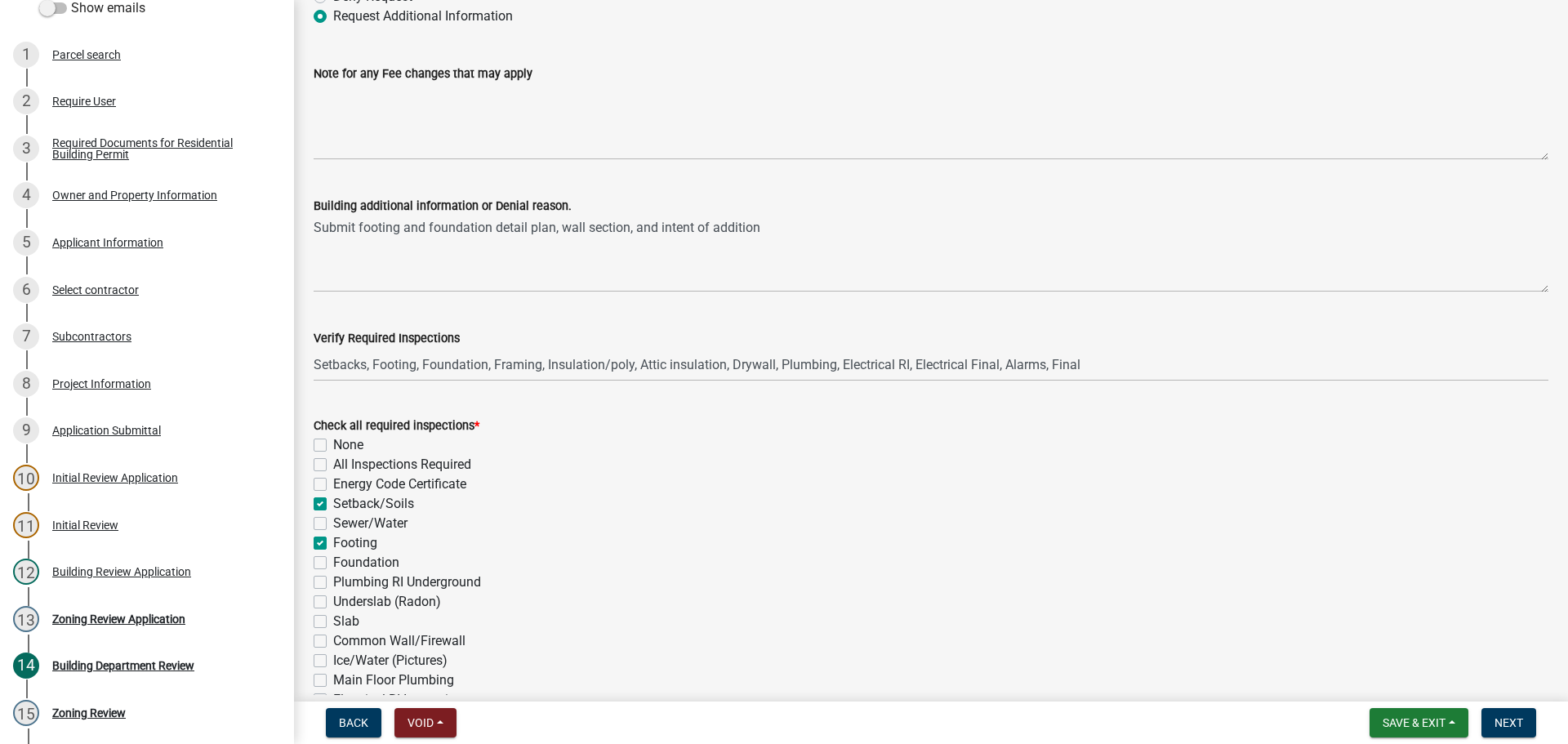
checkbox input "false"
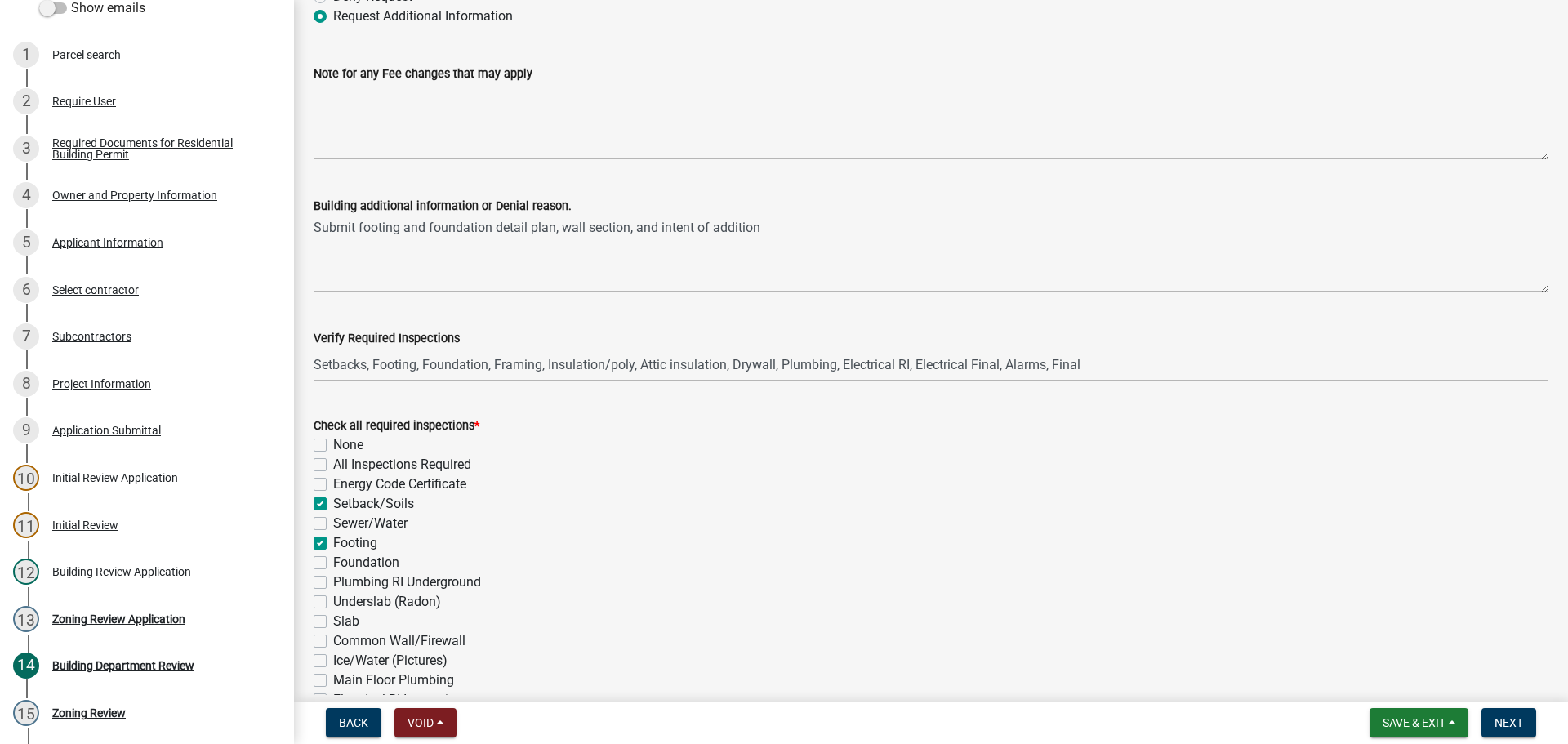
checkbox input "false"
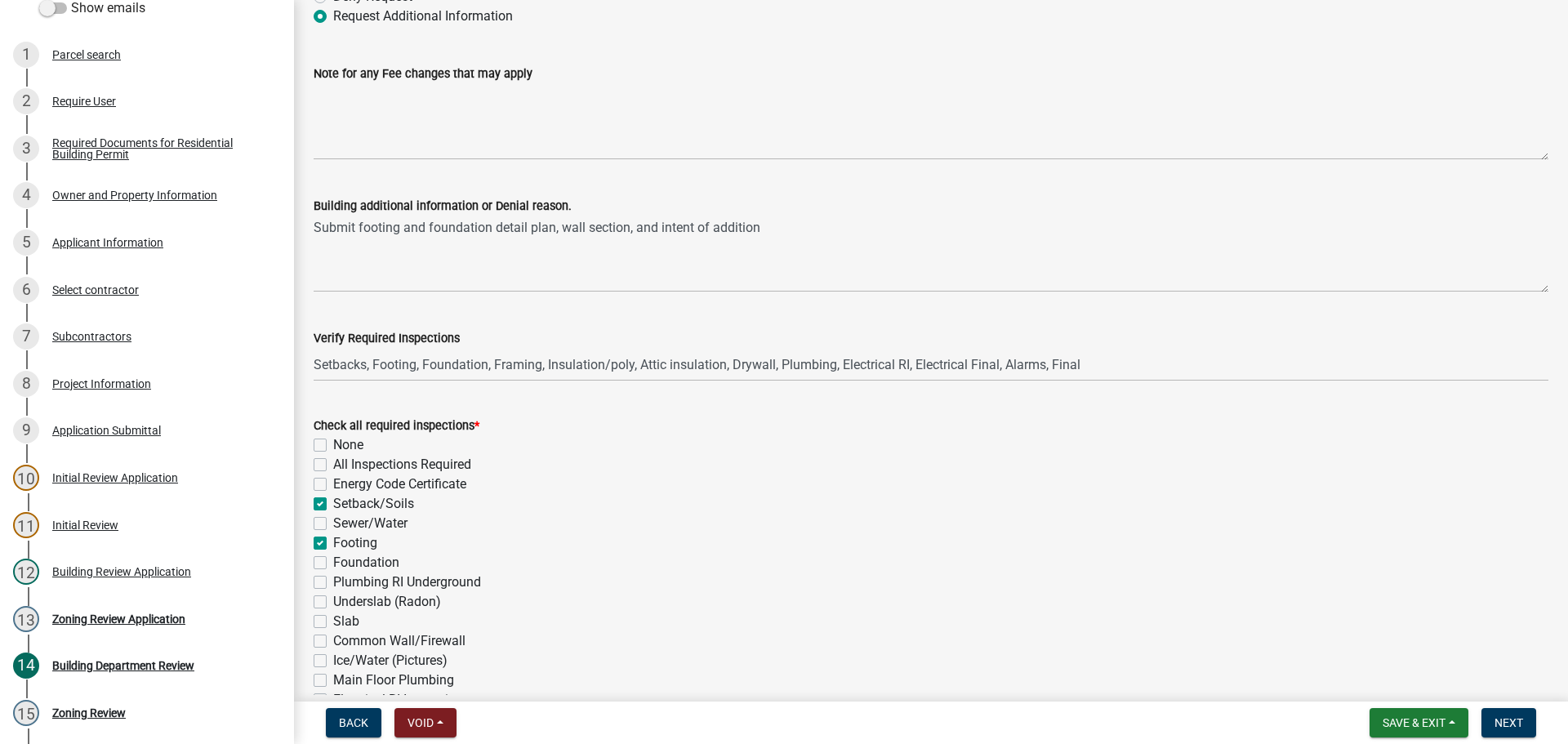
checkbox input "false"
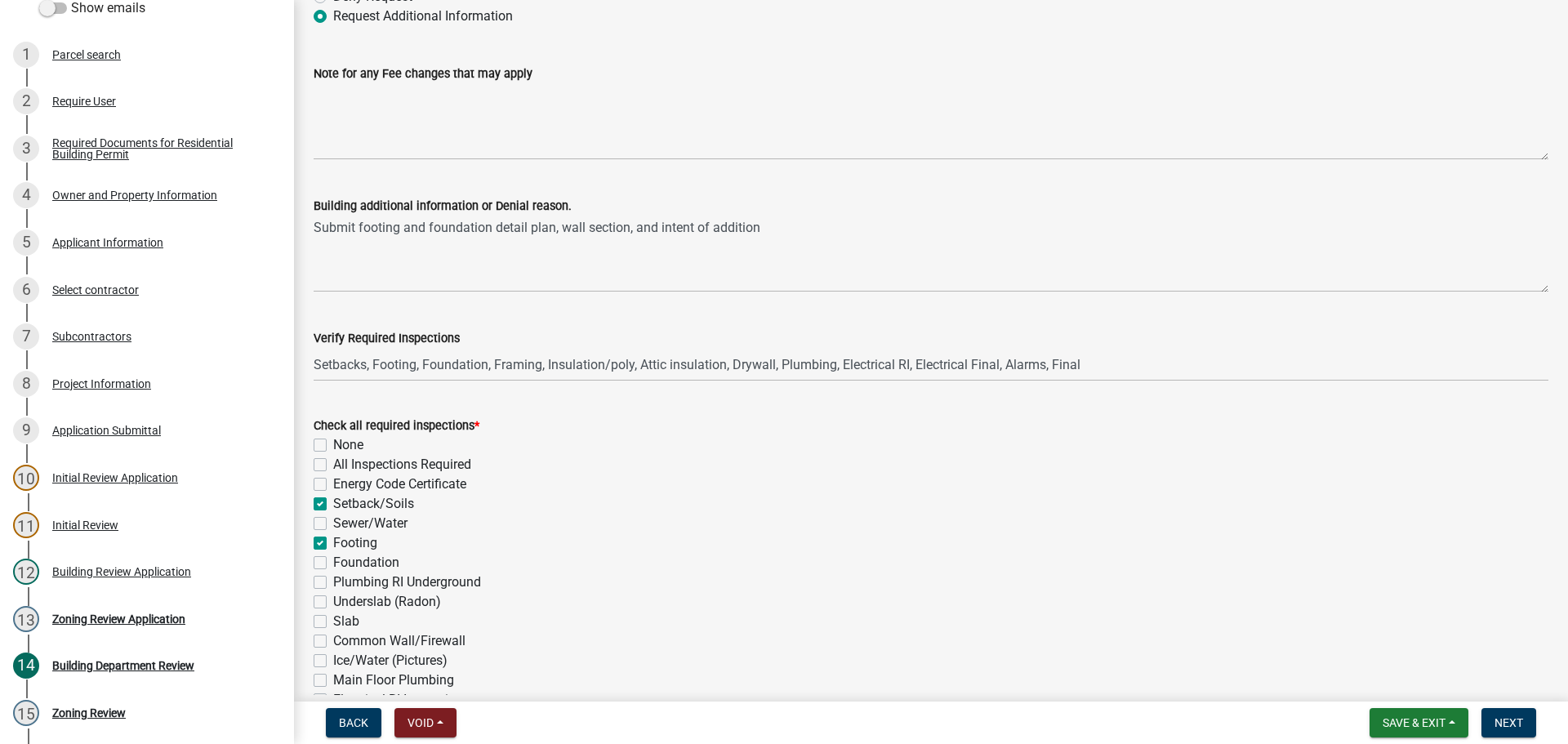
checkbox input "false"
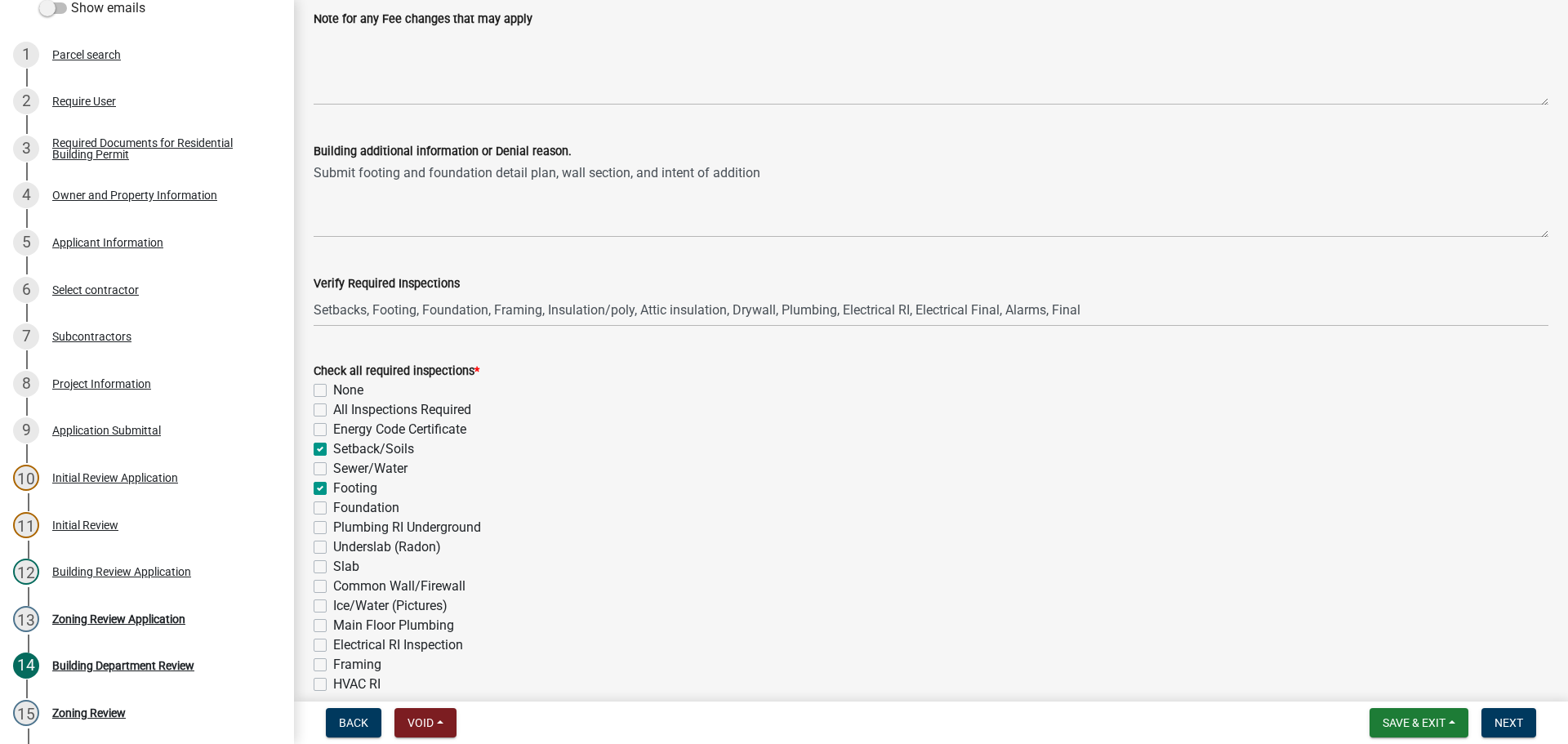
scroll to position [245, 0]
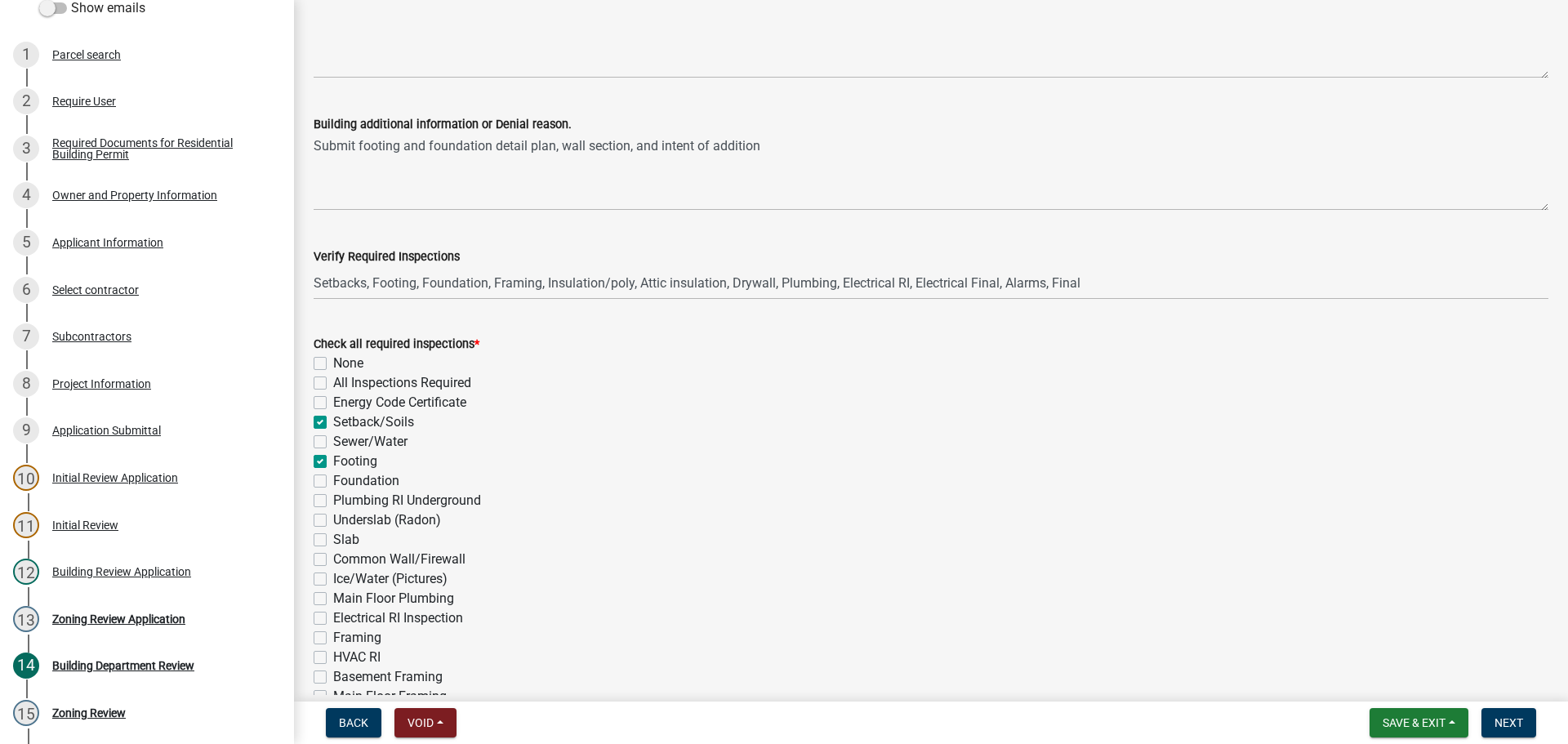
click at [333, 481] on label "Foundation" at bounding box center [366, 481] width 66 height 19
click at [333, 481] on input "Foundation" at bounding box center [338, 476] width 10 height 10
checkbox input "true"
checkbox input "false"
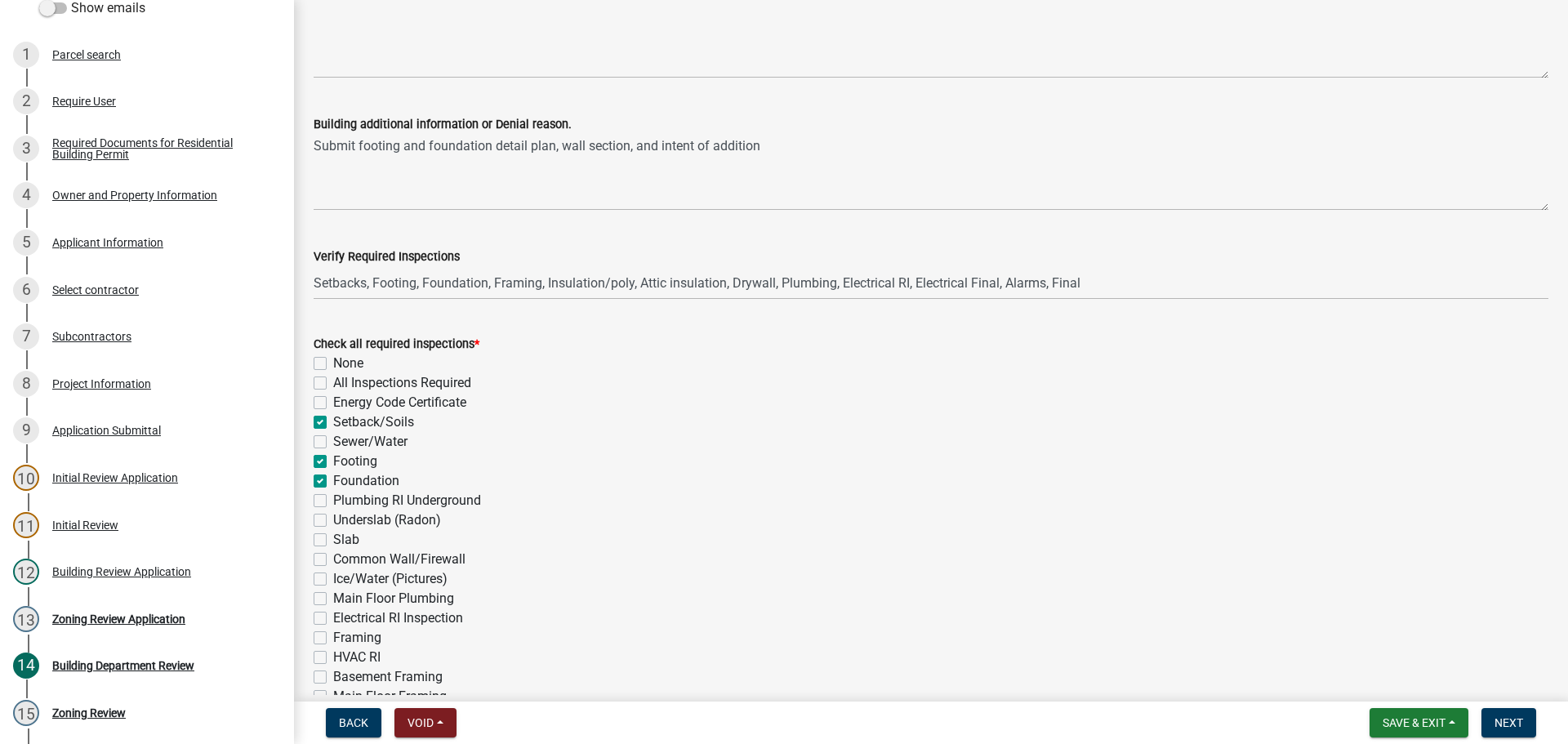
checkbox input "false"
checkbox input "true"
checkbox input "false"
checkbox input "true"
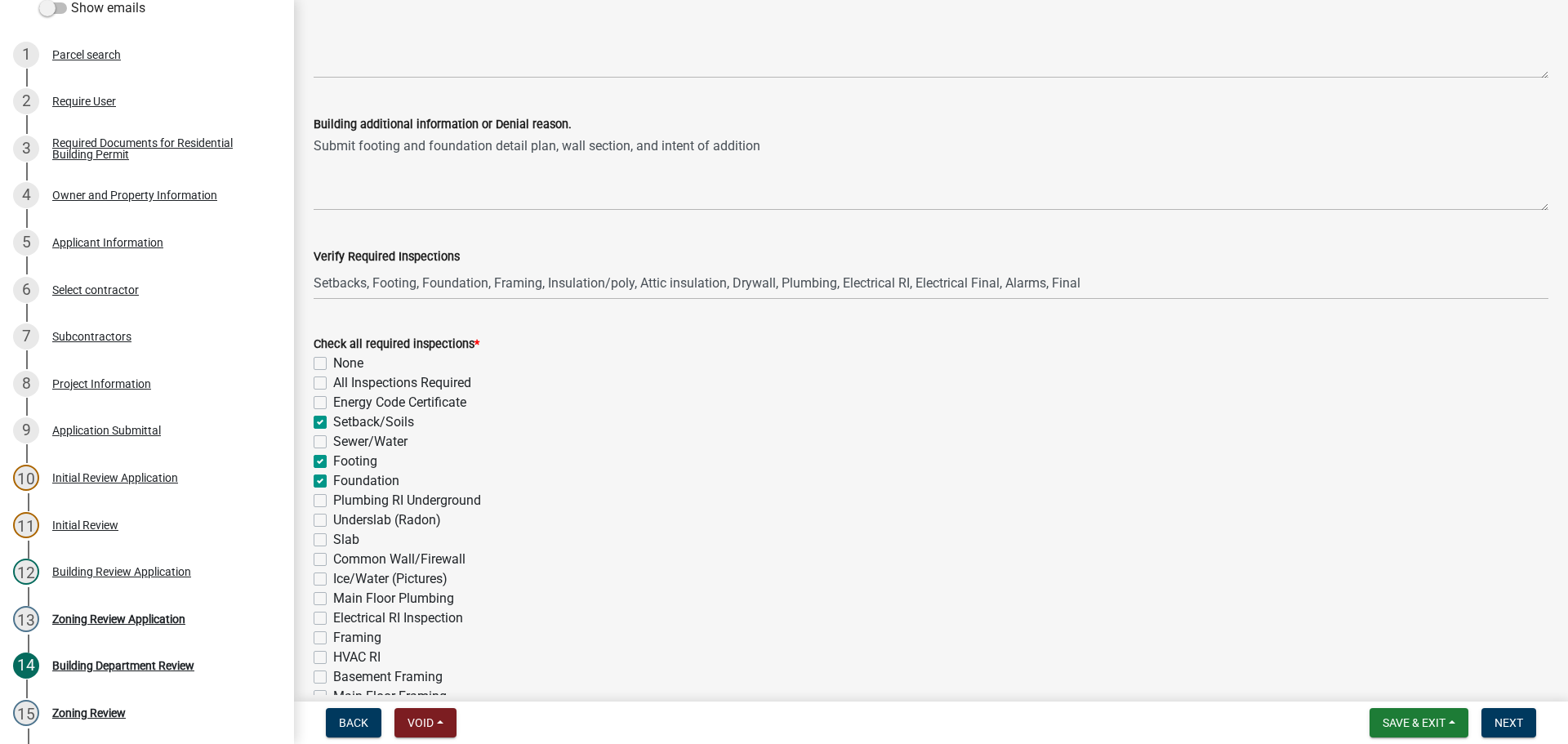
checkbox input "false"
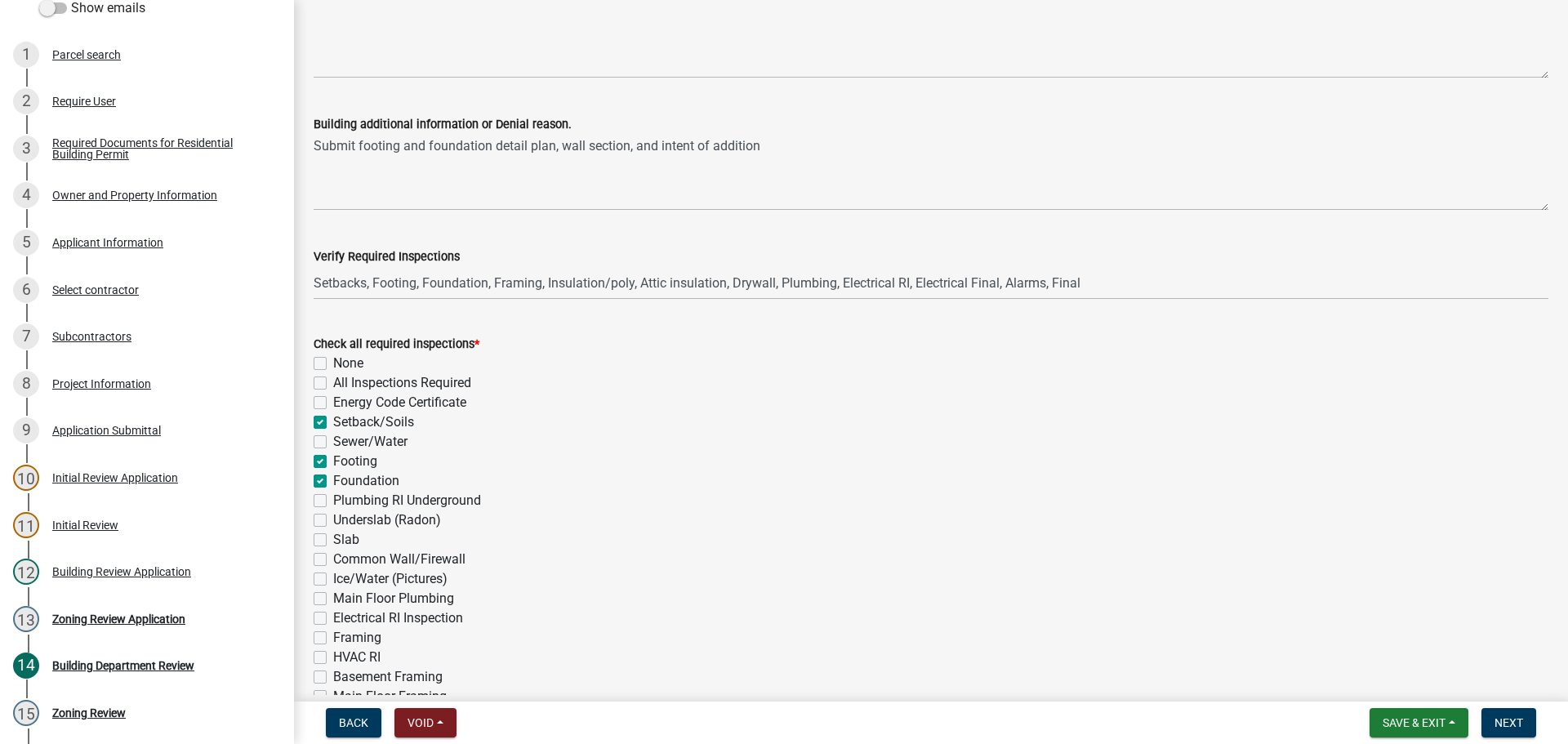
checkbox input "false"
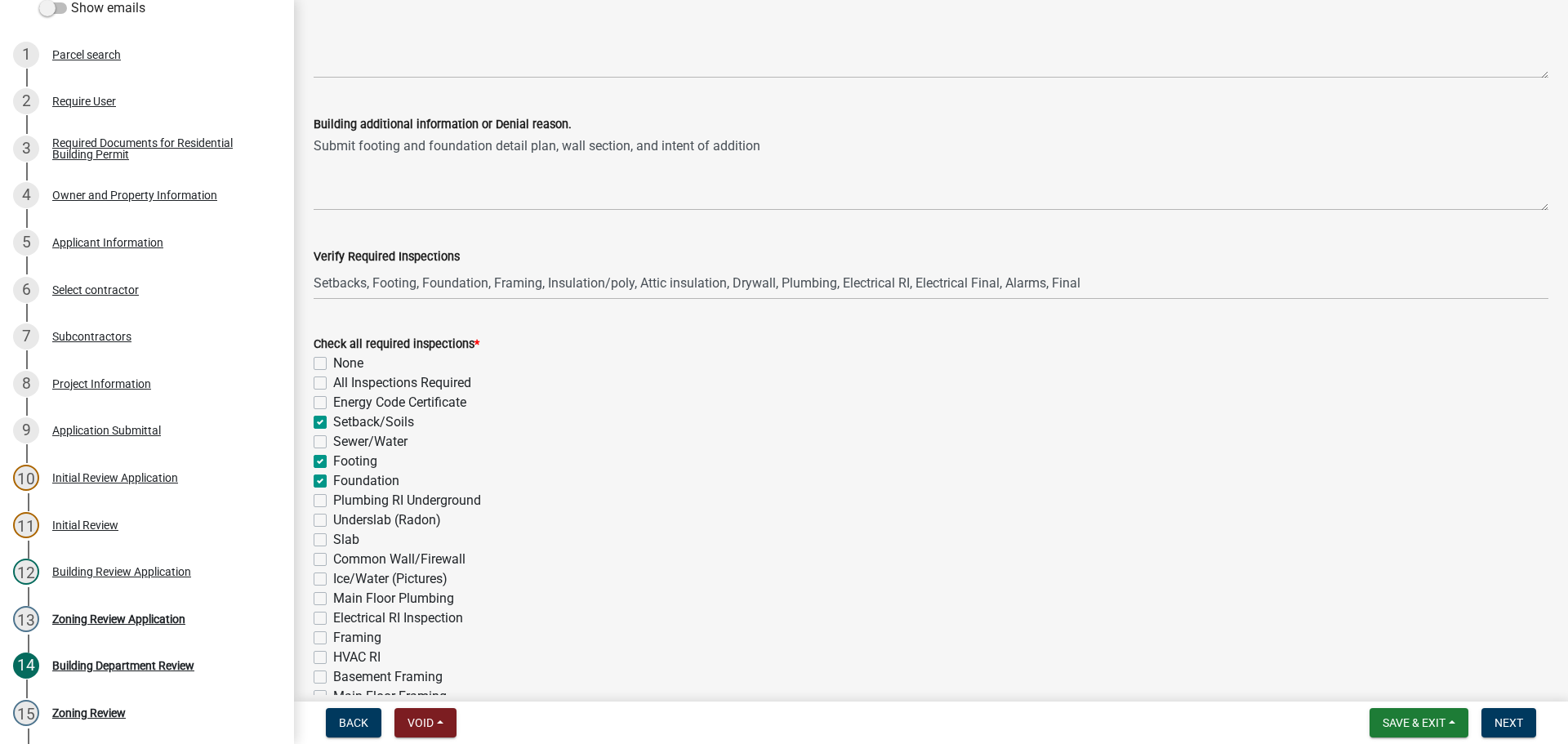
checkbox input "false"
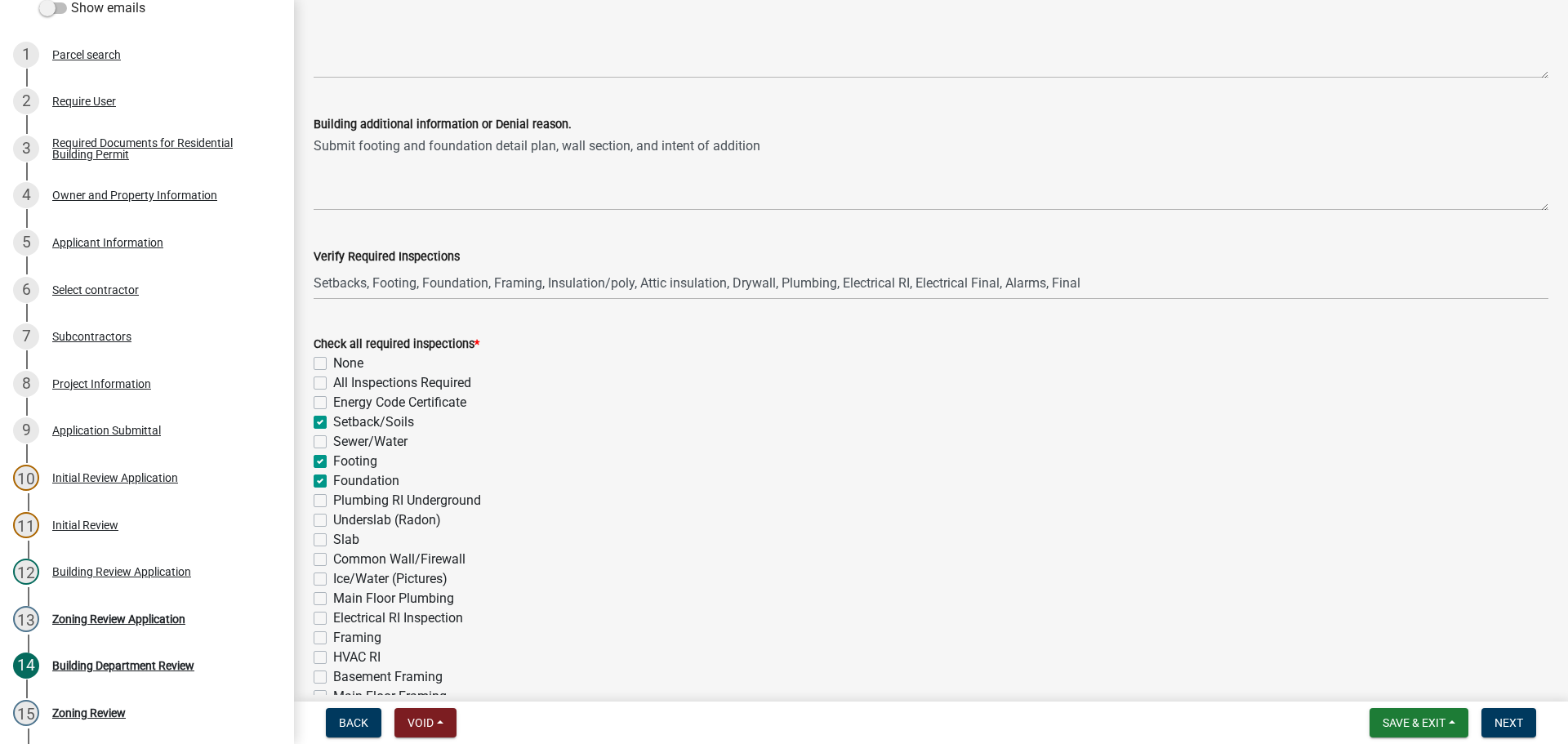
checkbox input "false"
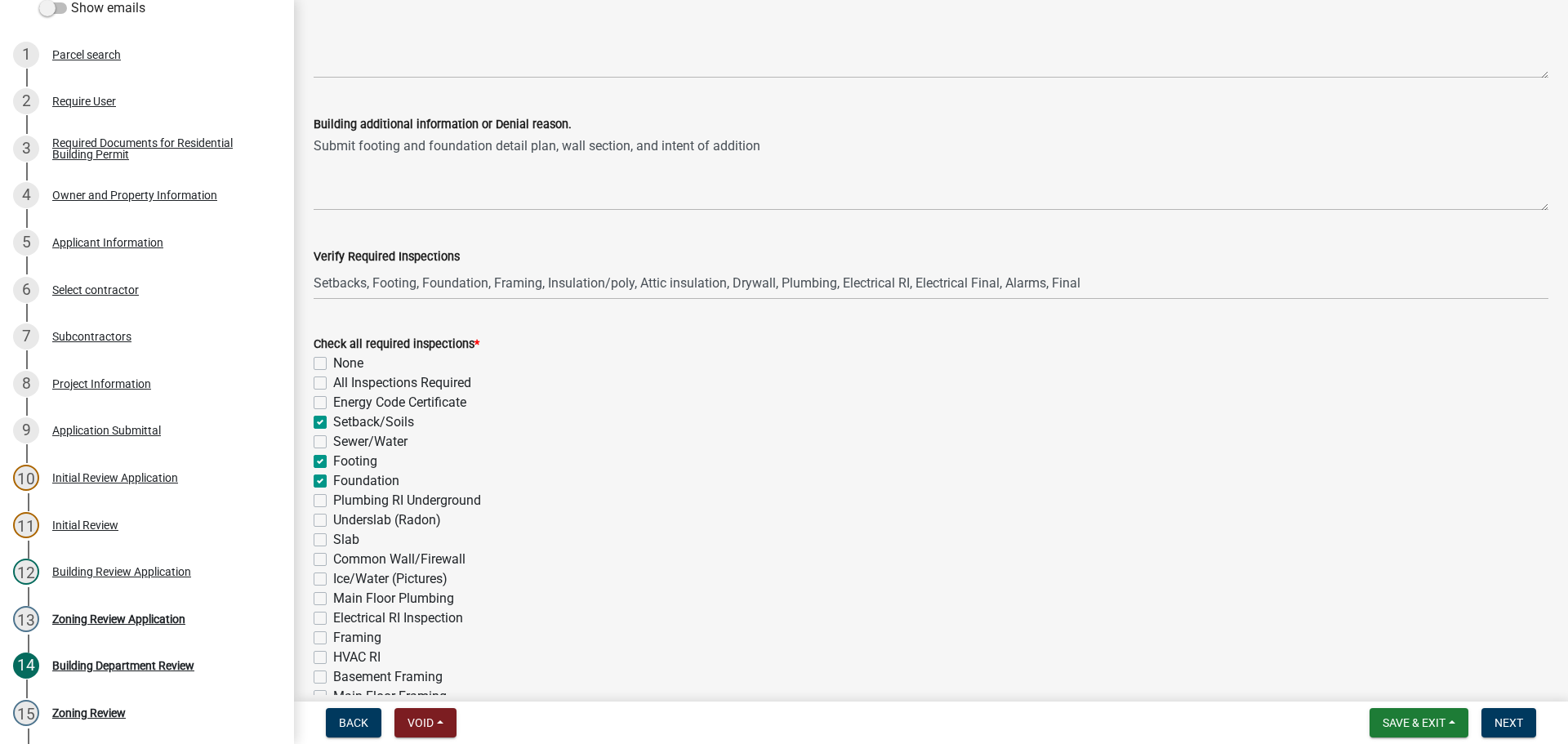
checkbox input "false"
click at [333, 541] on label "Slab" at bounding box center [346, 539] width 26 height 19
click at [333, 541] on input "Slab" at bounding box center [338, 534] width 10 height 10
checkbox input "true"
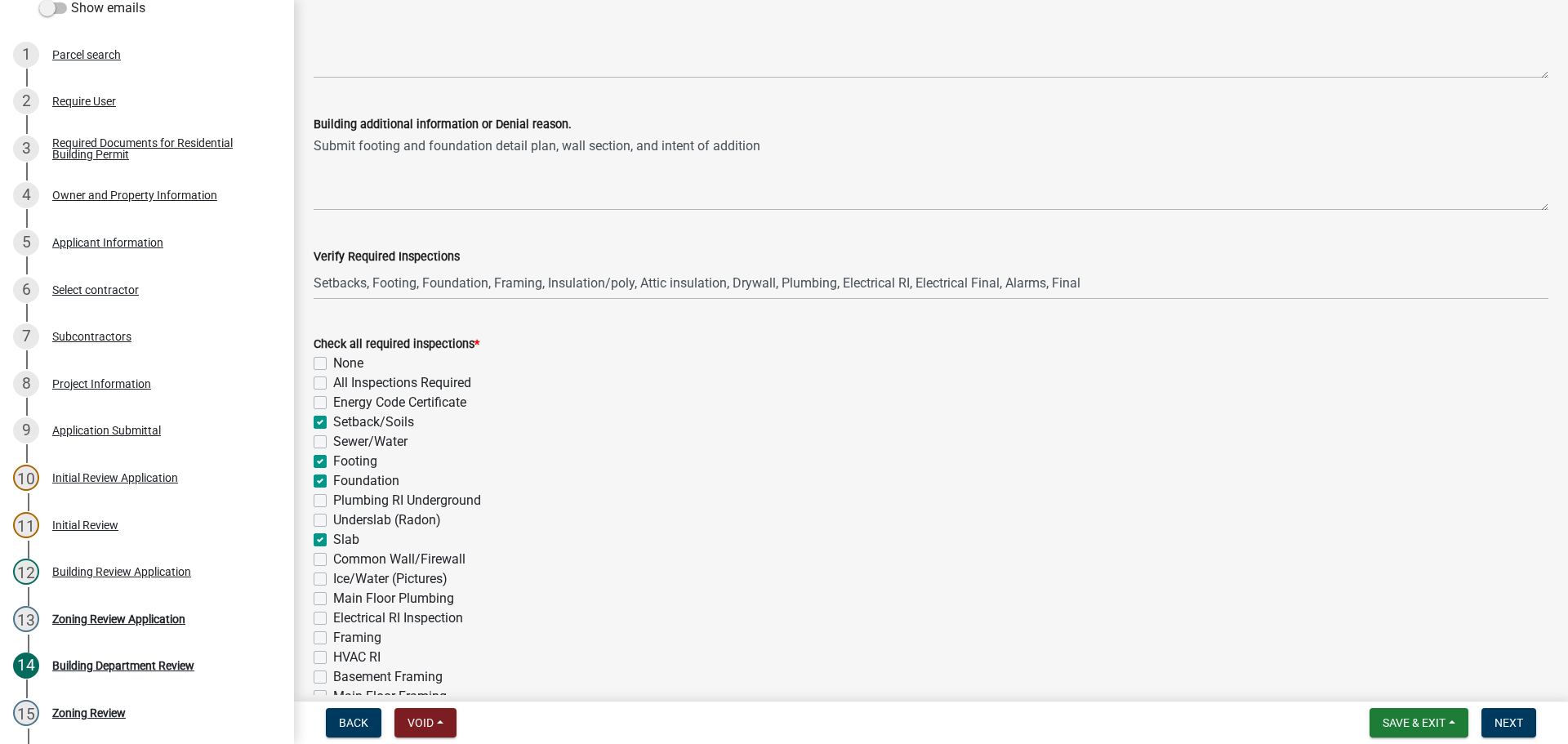
checkbox input "false"
checkbox input "true"
checkbox input "false"
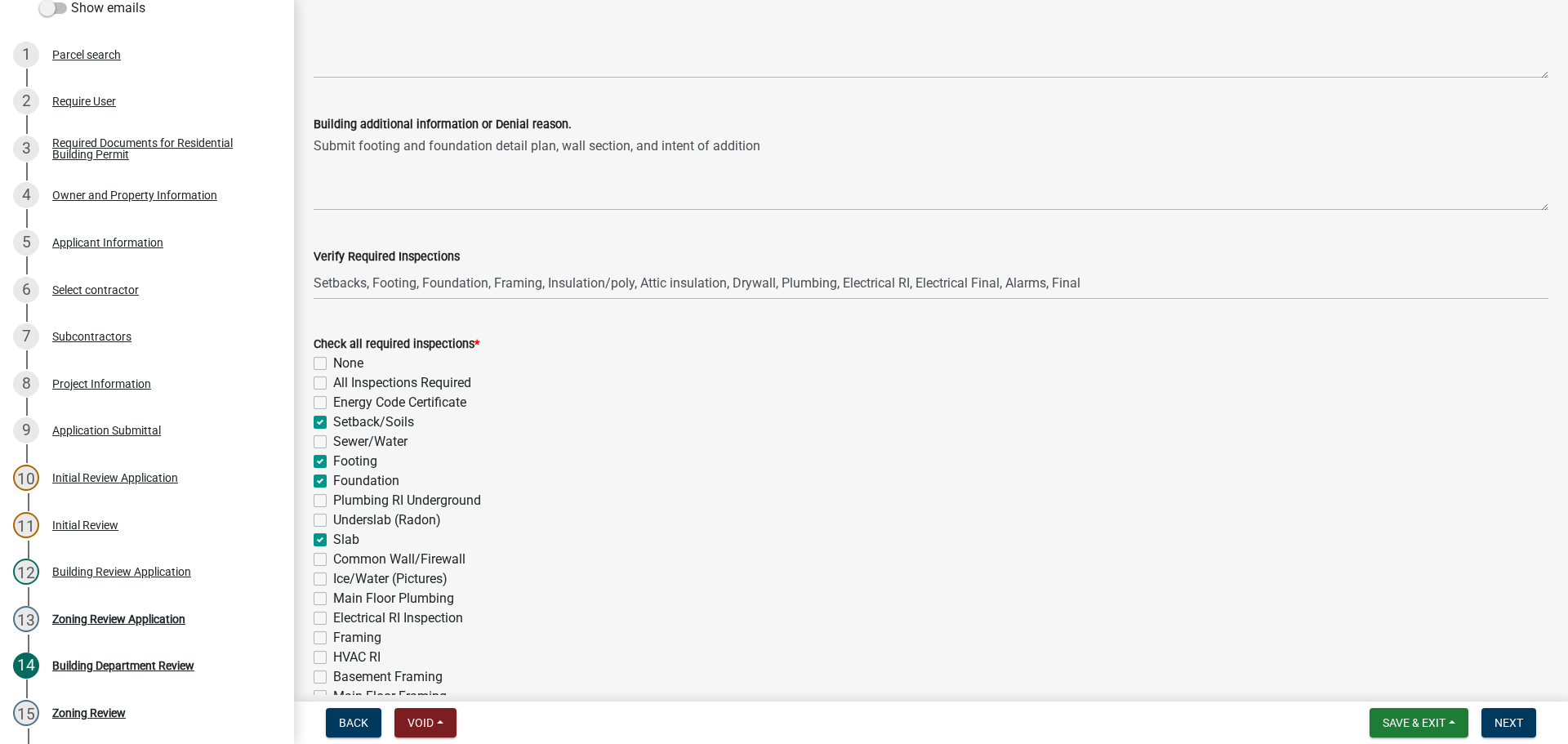
checkbox input "true"
checkbox input "false"
checkbox input "true"
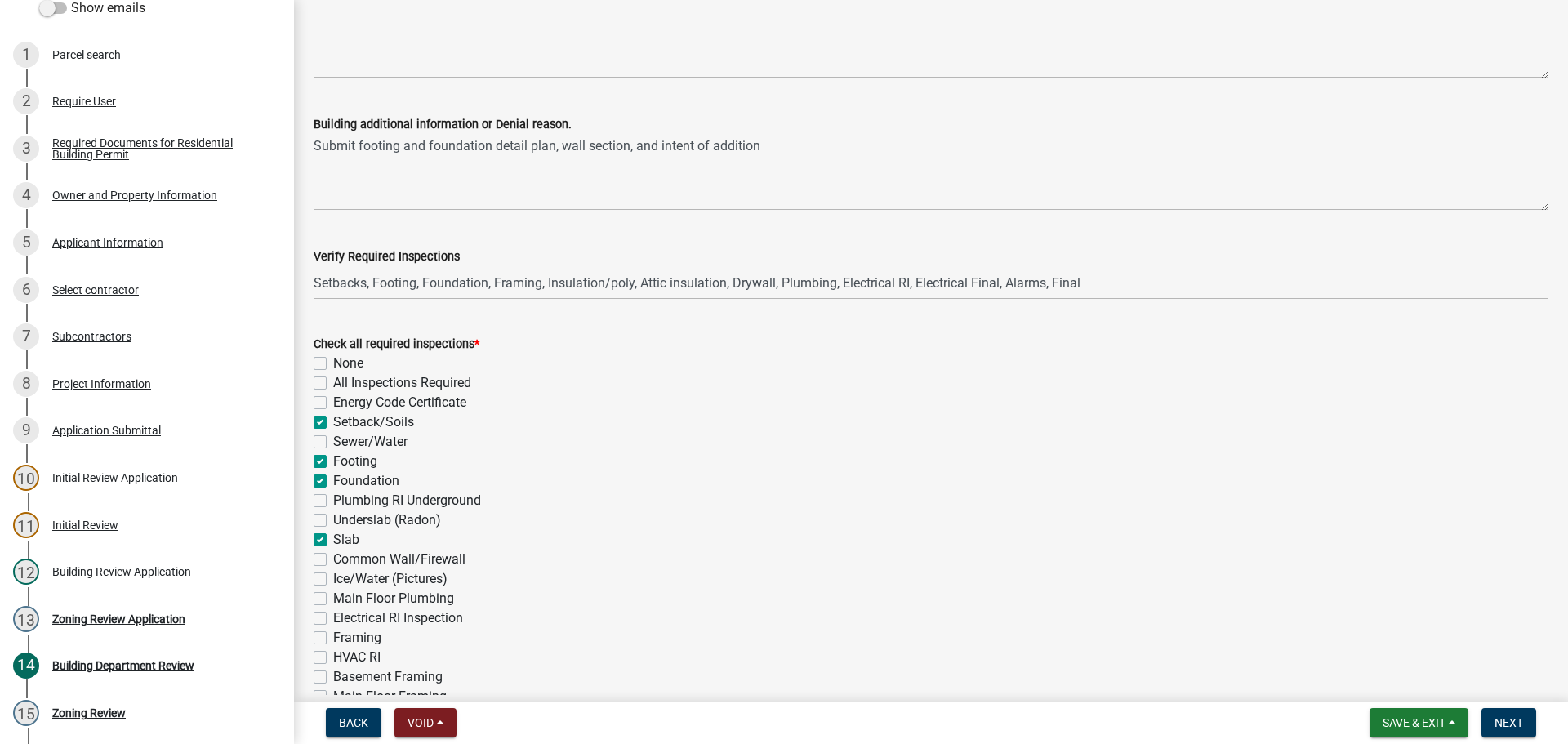
checkbox input "false"
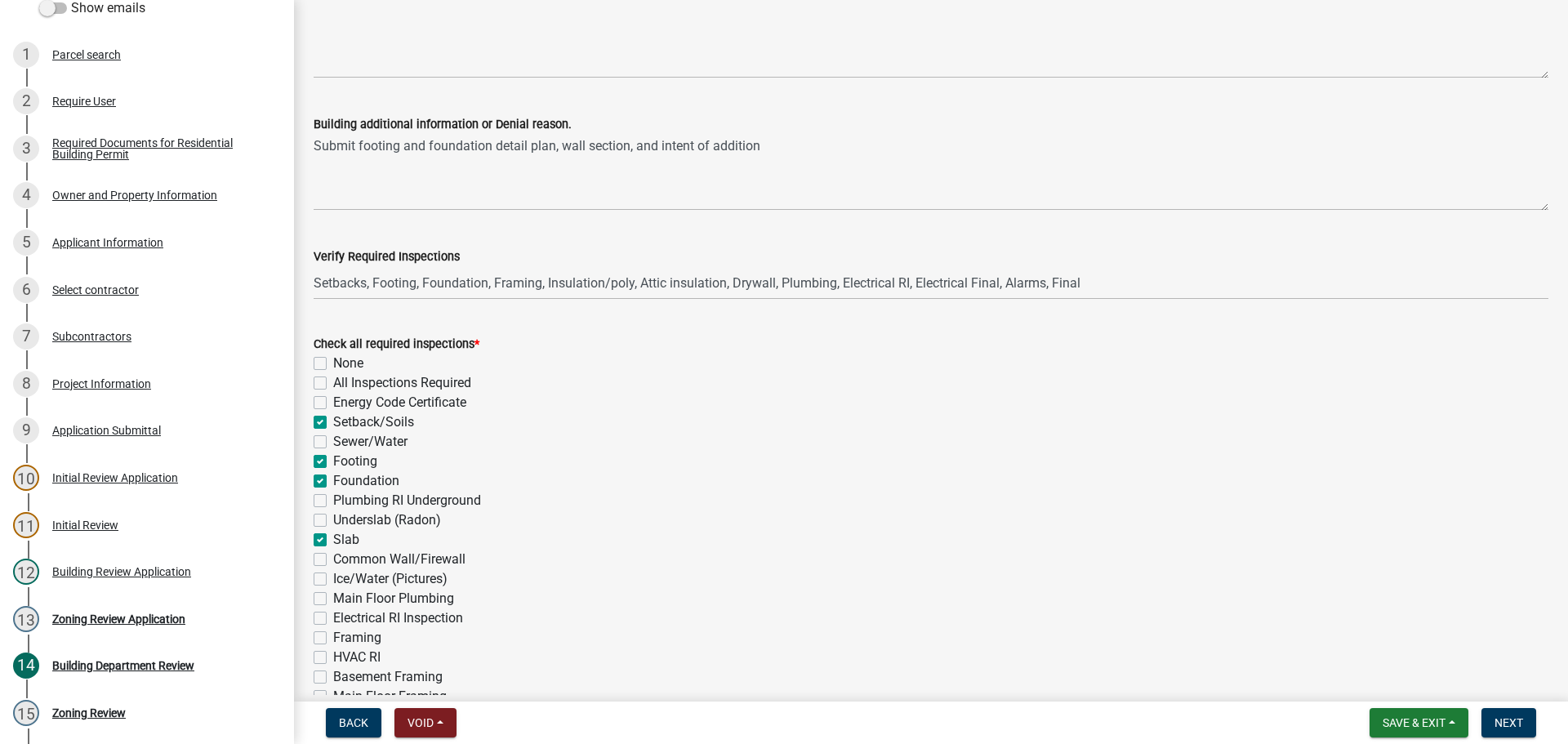
checkbox input "false"
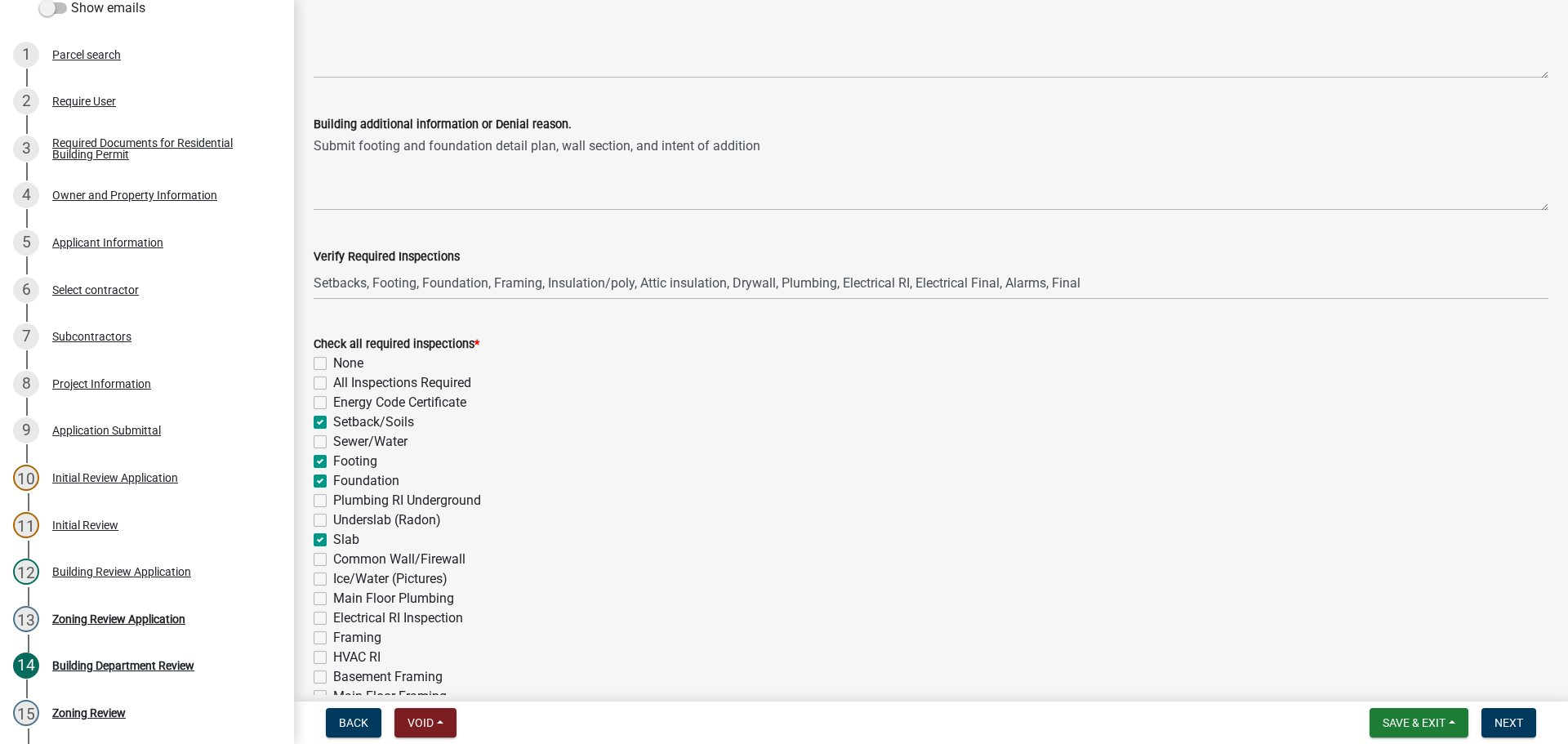
checkbox input "false"
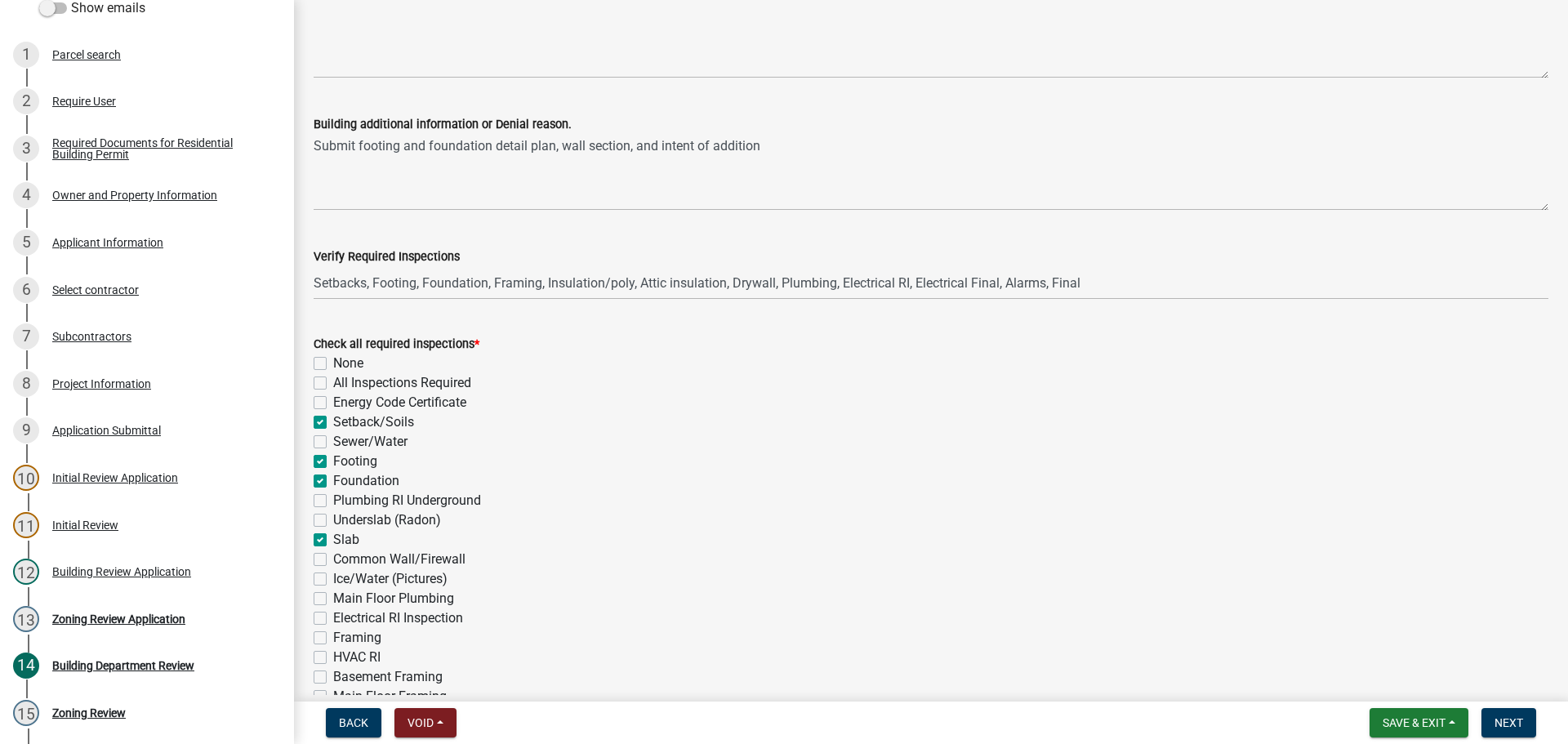
checkbox input "false"
click at [333, 575] on label "Ice/Water (Pictures)" at bounding box center [390, 578] width 114 height 19
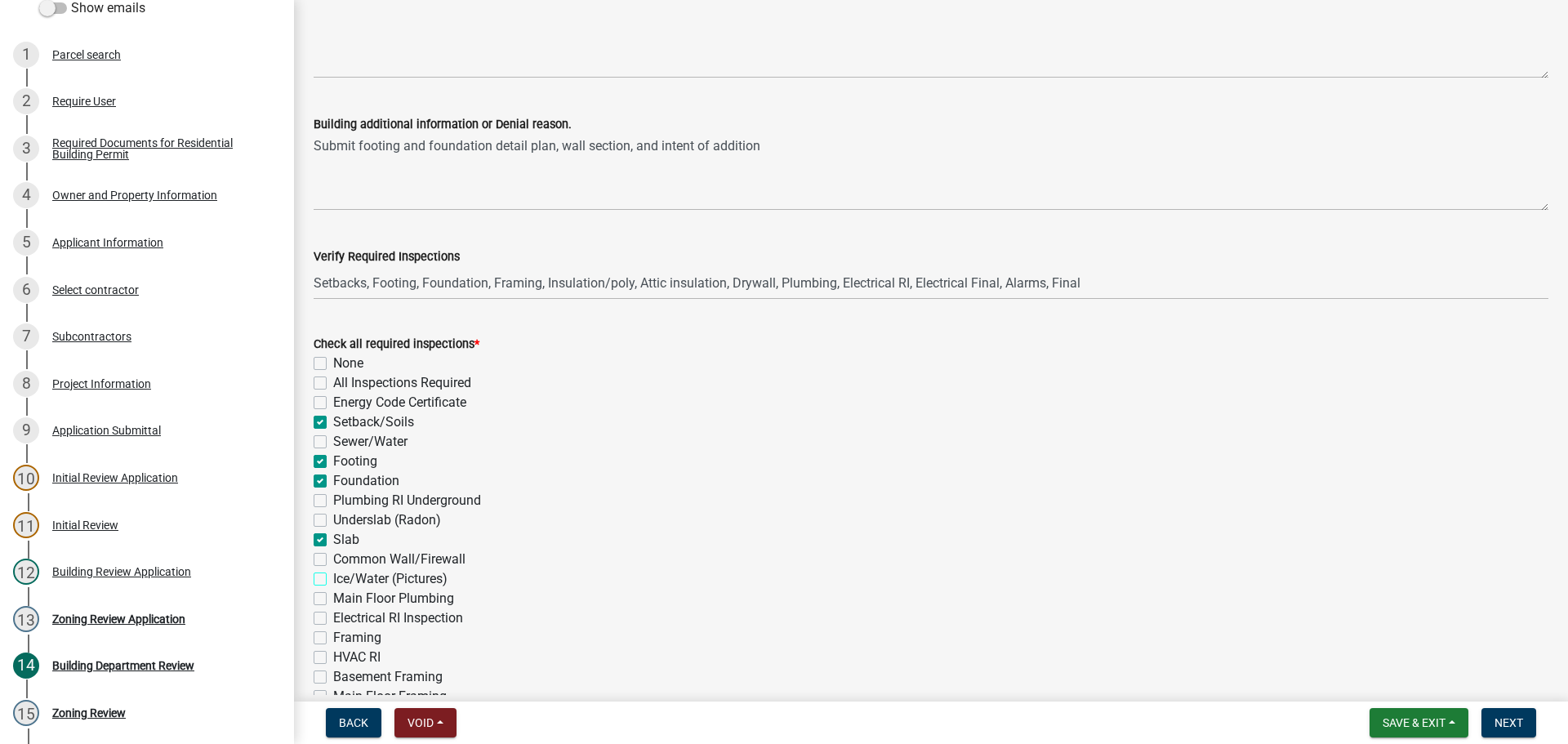
click at [333, 575] on input "Ice/Water (Pictures)" at bounding box center [338, 573] width 10 height 10
checkbox input "true"
checkbox input "false"
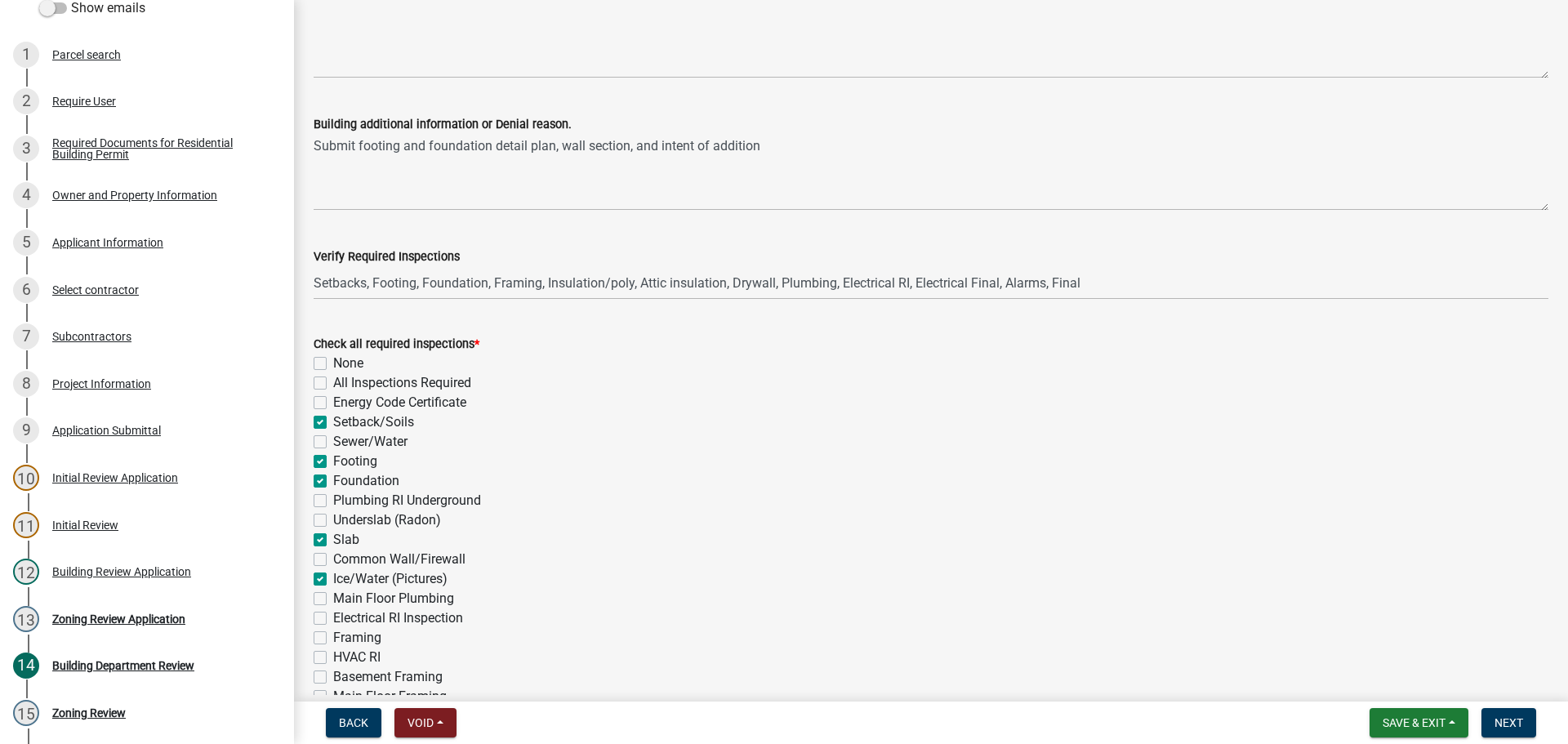
checkbox input "true"
checkbox input "false"
checkbox input "true"
checkbox input "false"
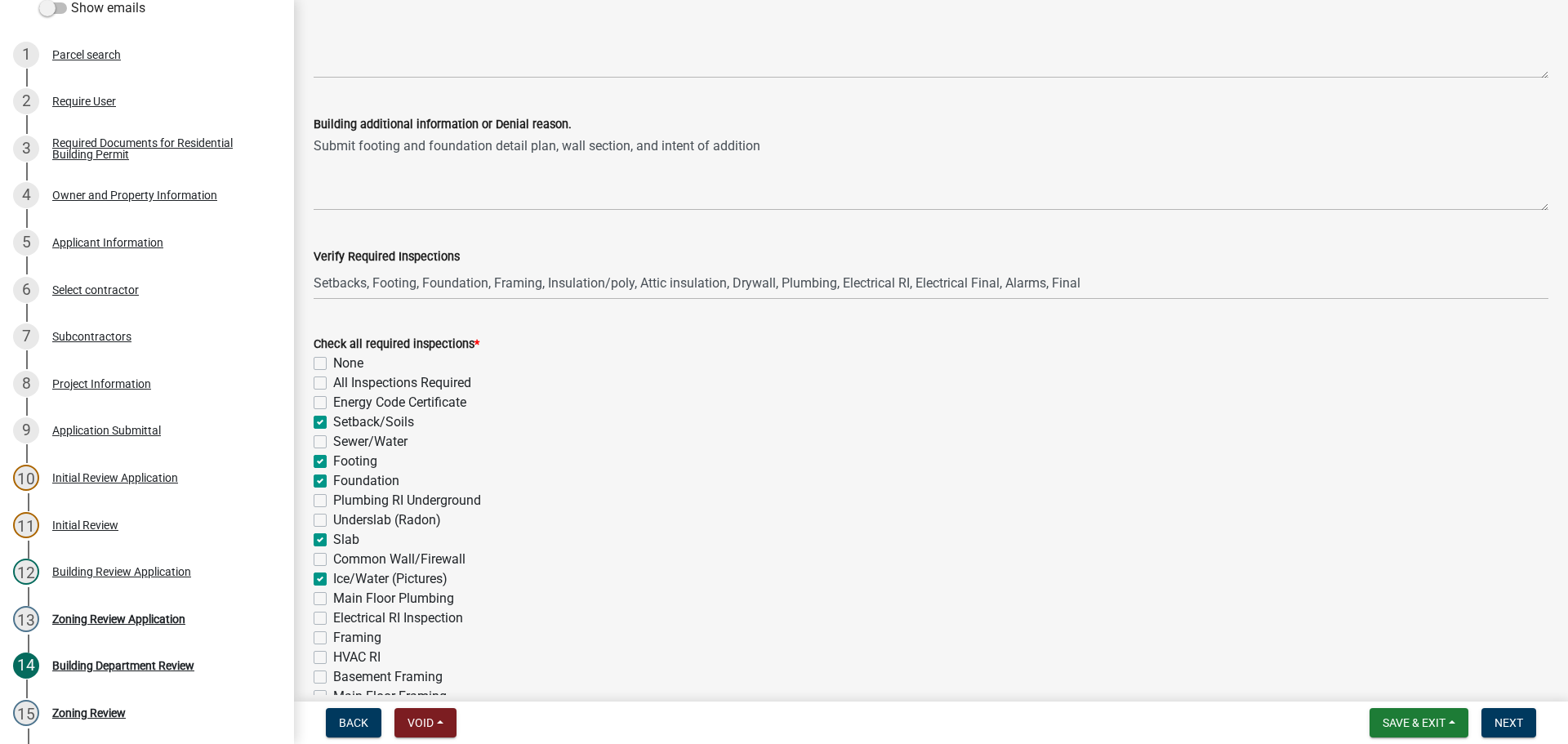
checkbox input "false"
checkbox input "true"
checkbox input "false"
checkbox input "true"
checkbox input "false"
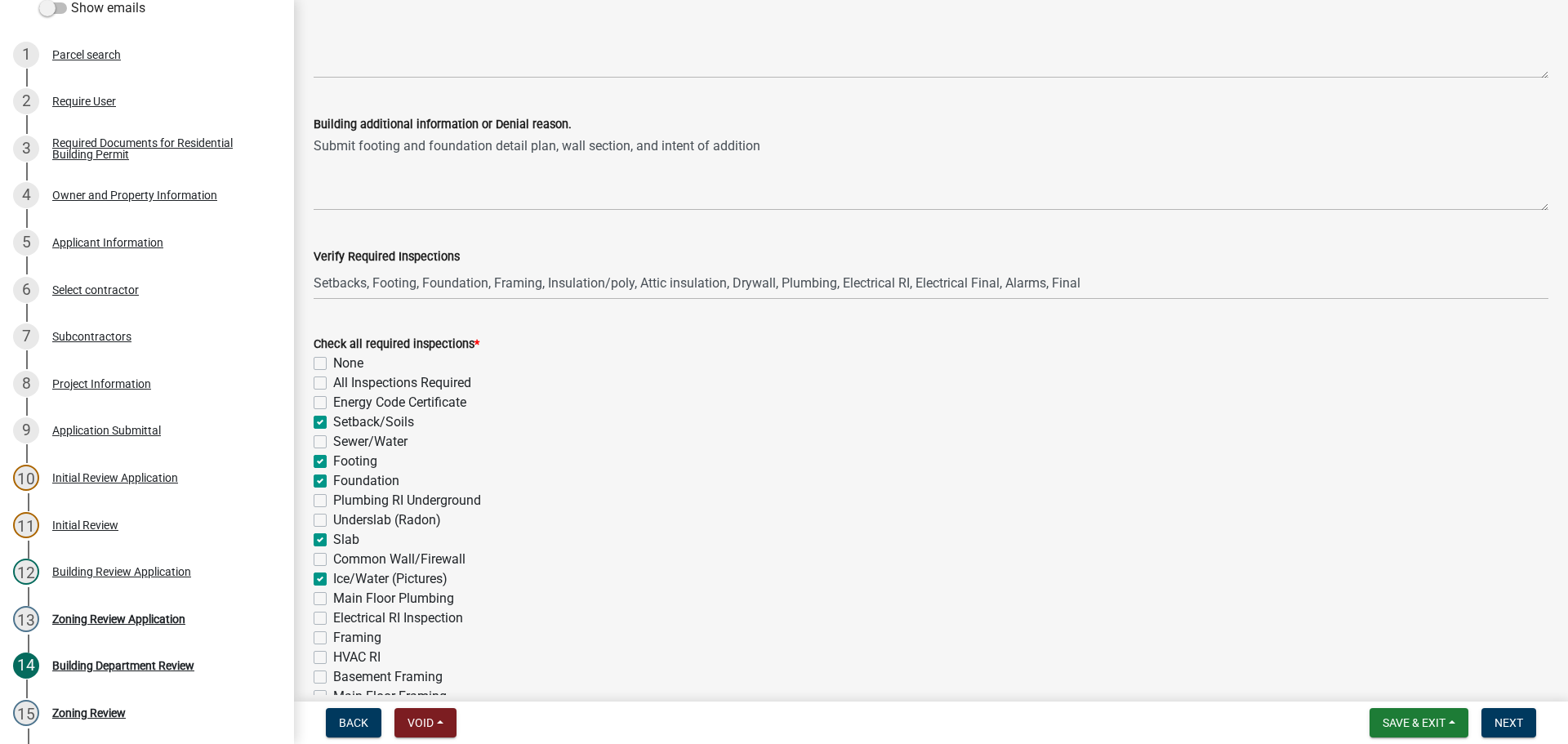
checkbox input "false"
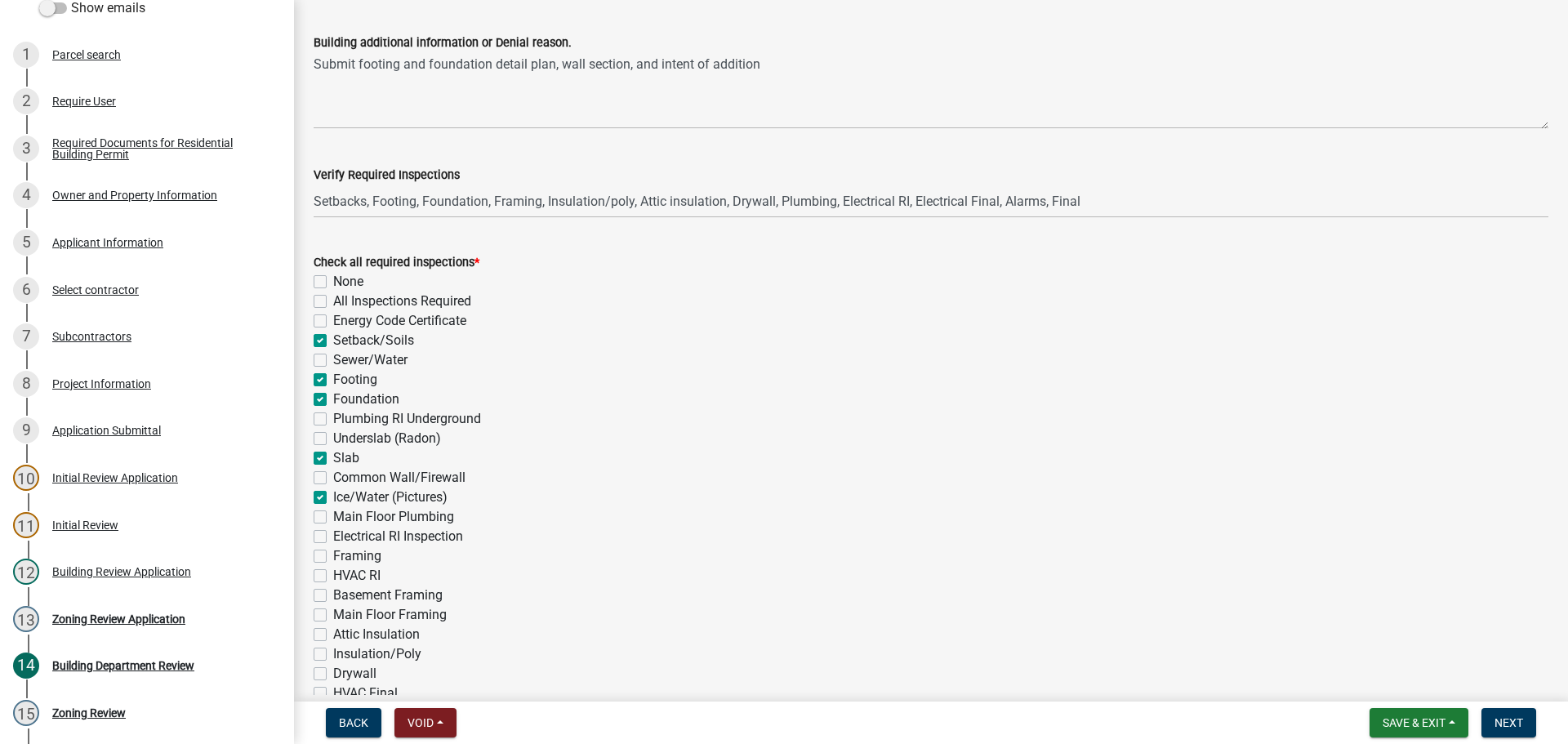
click at [333, 537] on label "Electrical RI Inspection" at bounding box center [398, 536] width 130 height 19
click at [333, 537] on input "Electrical RI Inspection" at bounding box center [338, 532] width 10 height 10
click at [333, 553] on label "Framing" at bounding box center [357, 556] width 48 height 19
click at [333, 553] on input "Framing" at bounding box center [338, 551] width 10 height 10
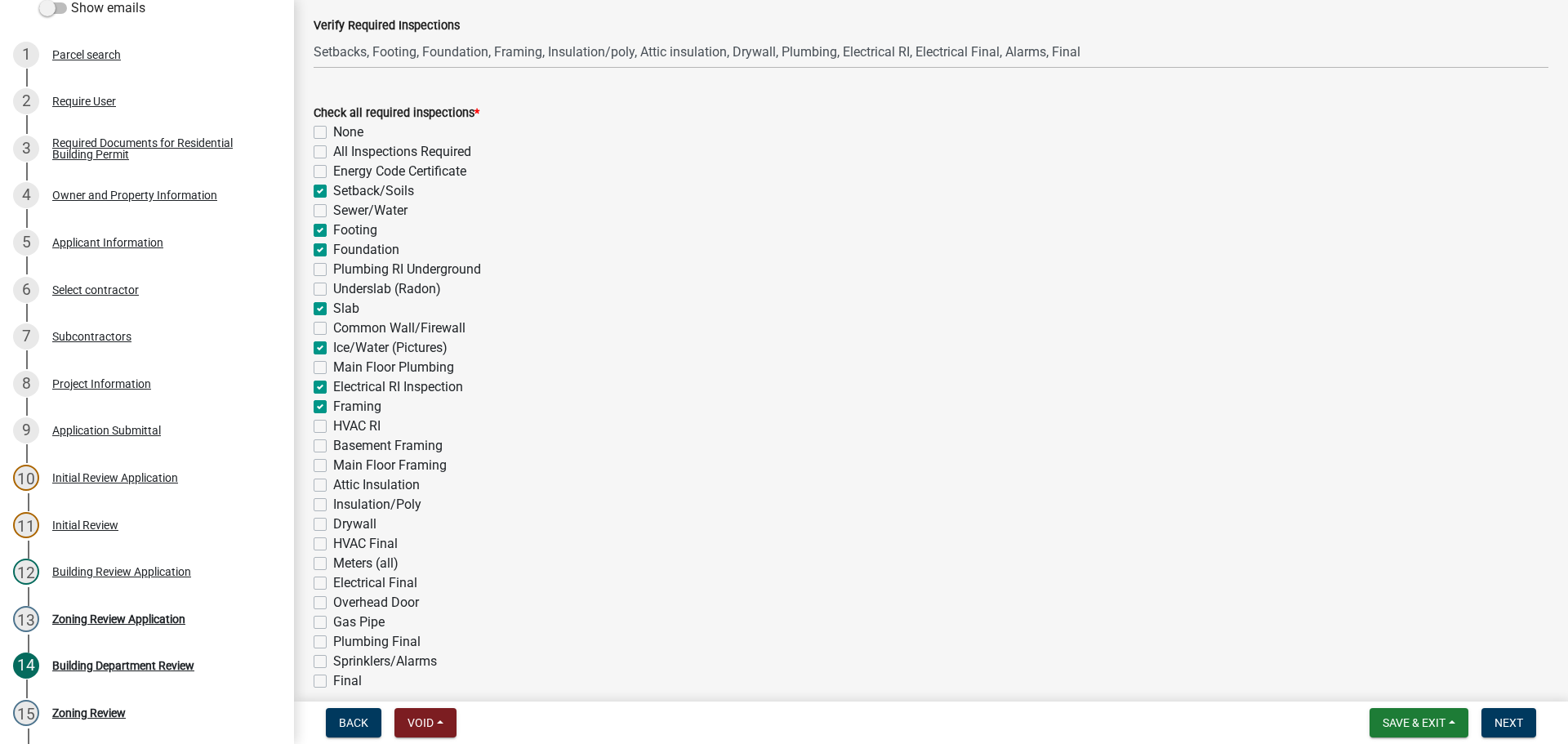
scroll to position [490, 0]
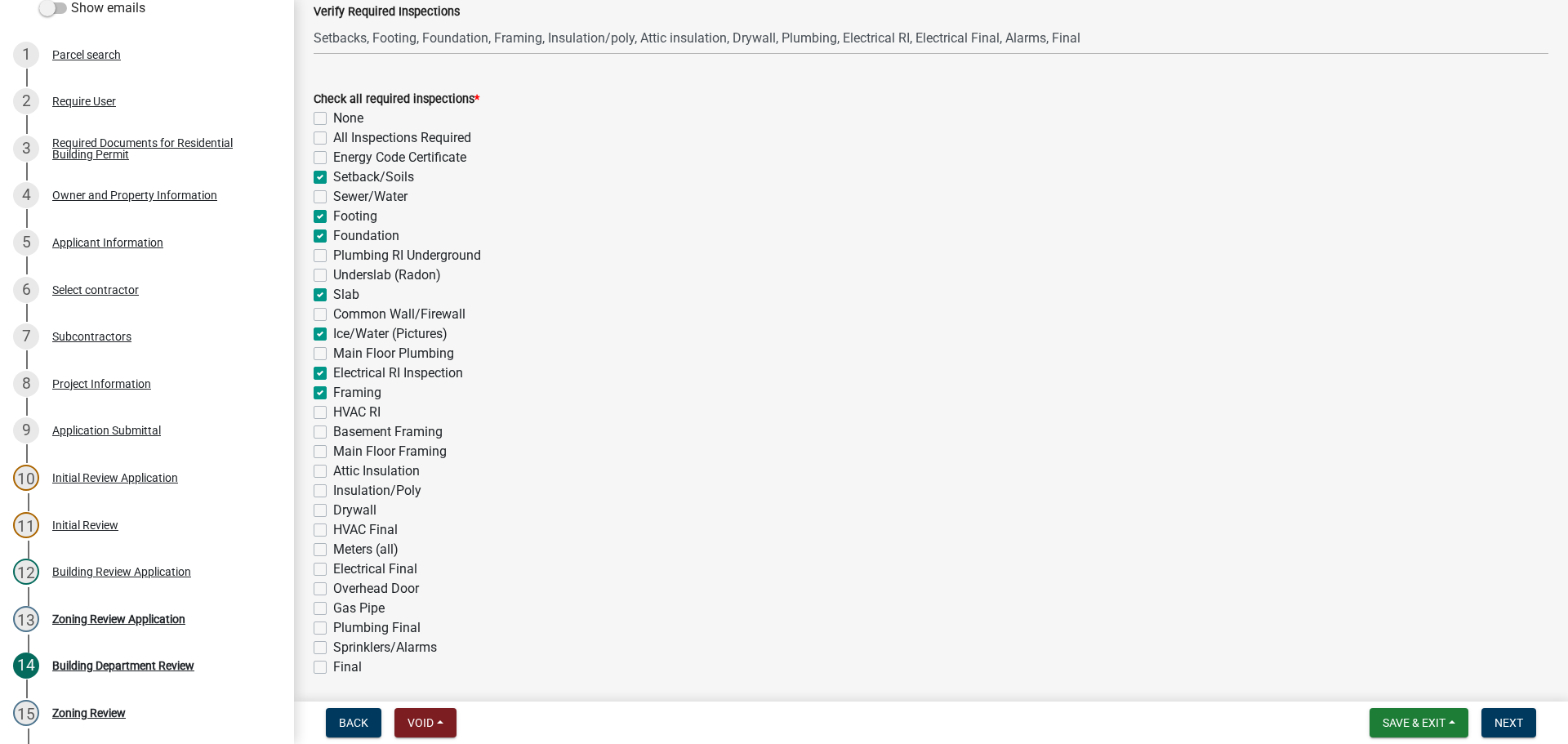
click at [333, 453] on label "Main Floor Framing" at bounding box center [390, 451] width 113 height 19
click at [333, 453] on input "Main Floor Framing" at bounding box center [338, 446] width 10 height 10
click at [333, 472] on label "Attic Insulation" at bounding box center [376, 470] width 86 height 19
click at [333, 472] on input "Attic Insulation" at bounding box center [338, 466] width 10 height 10
click at [333, 494] on label "Insulation/Poly" at bounding box center [377, 490] width 88 height 19
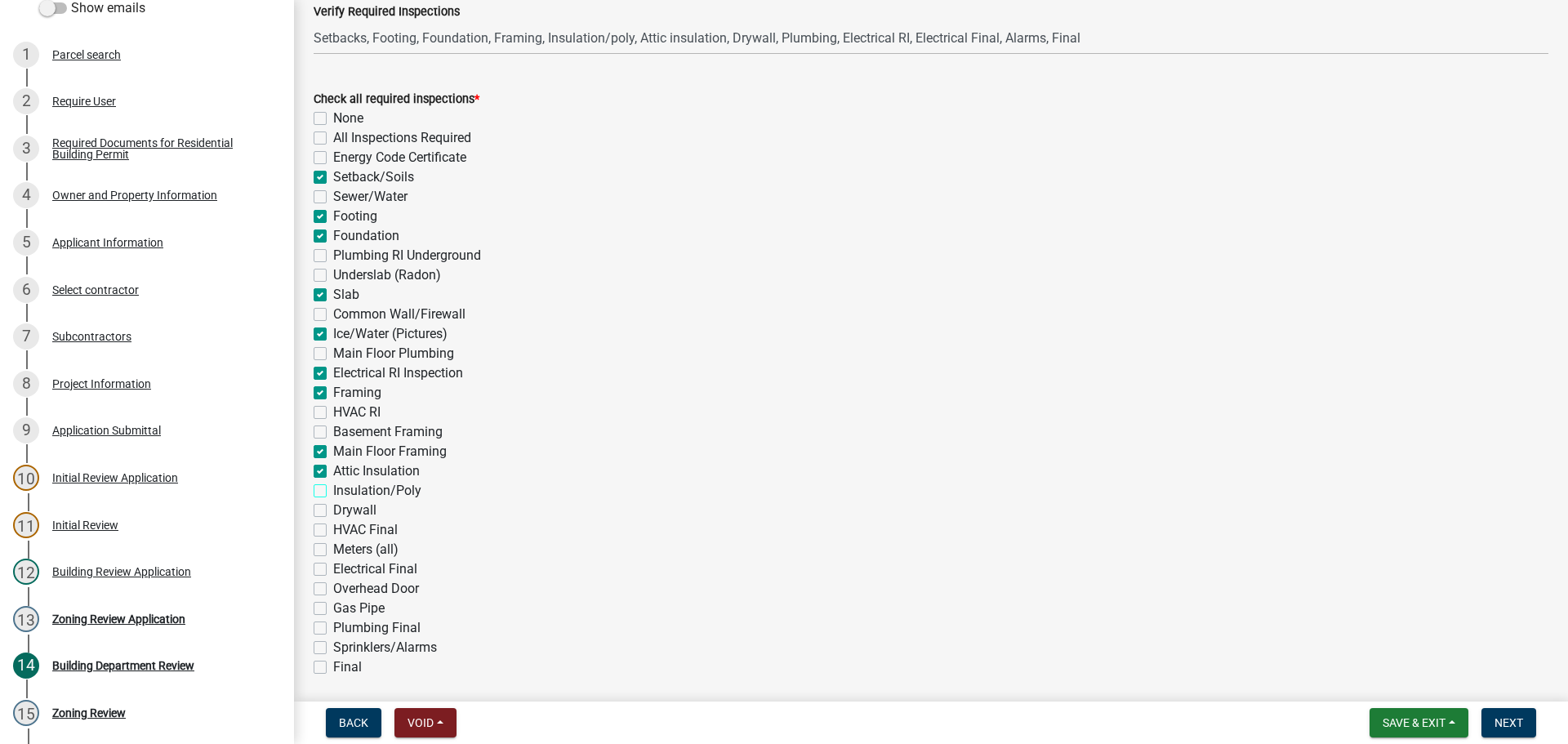
click at [333, 492] on input "Insulation/Poly" at bounding box center [338, 485] width 10 height 10
click at [333, 507] on label "Drywall" at bounding box center [354, 509] width 44 height 19
click at [333, 507] on input "Drywall" at bounding box center [338, 505] width 10 height 10
click at [333, 668] on label "Final" at bounding box center [347, 666] width 29 height 19
click at [333, 668] on input "Final" at bounding box center [338, 661] width 10 height 10
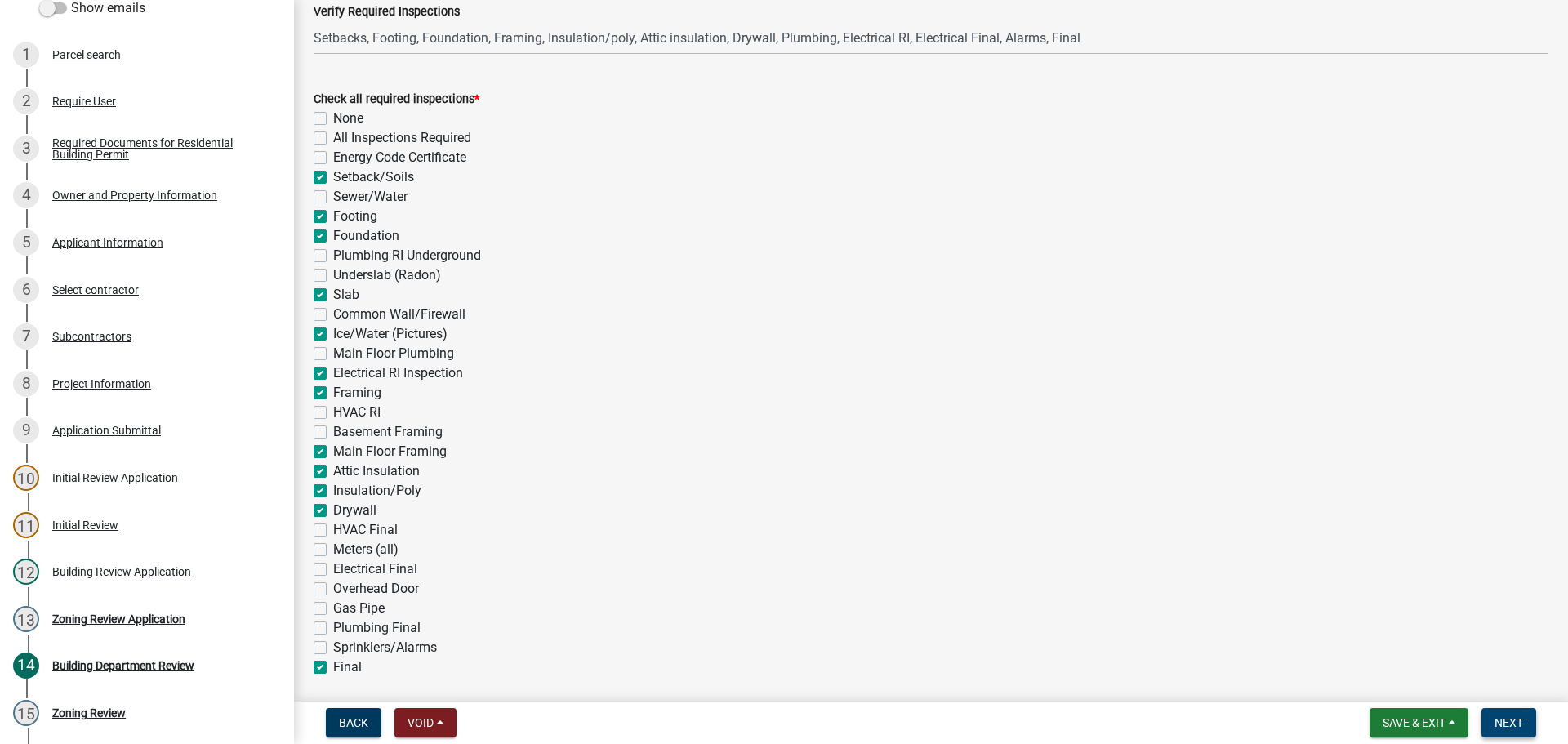
click at [1509, 725] on span "Next" at bounding box center [1508, 723] width 29 height 13
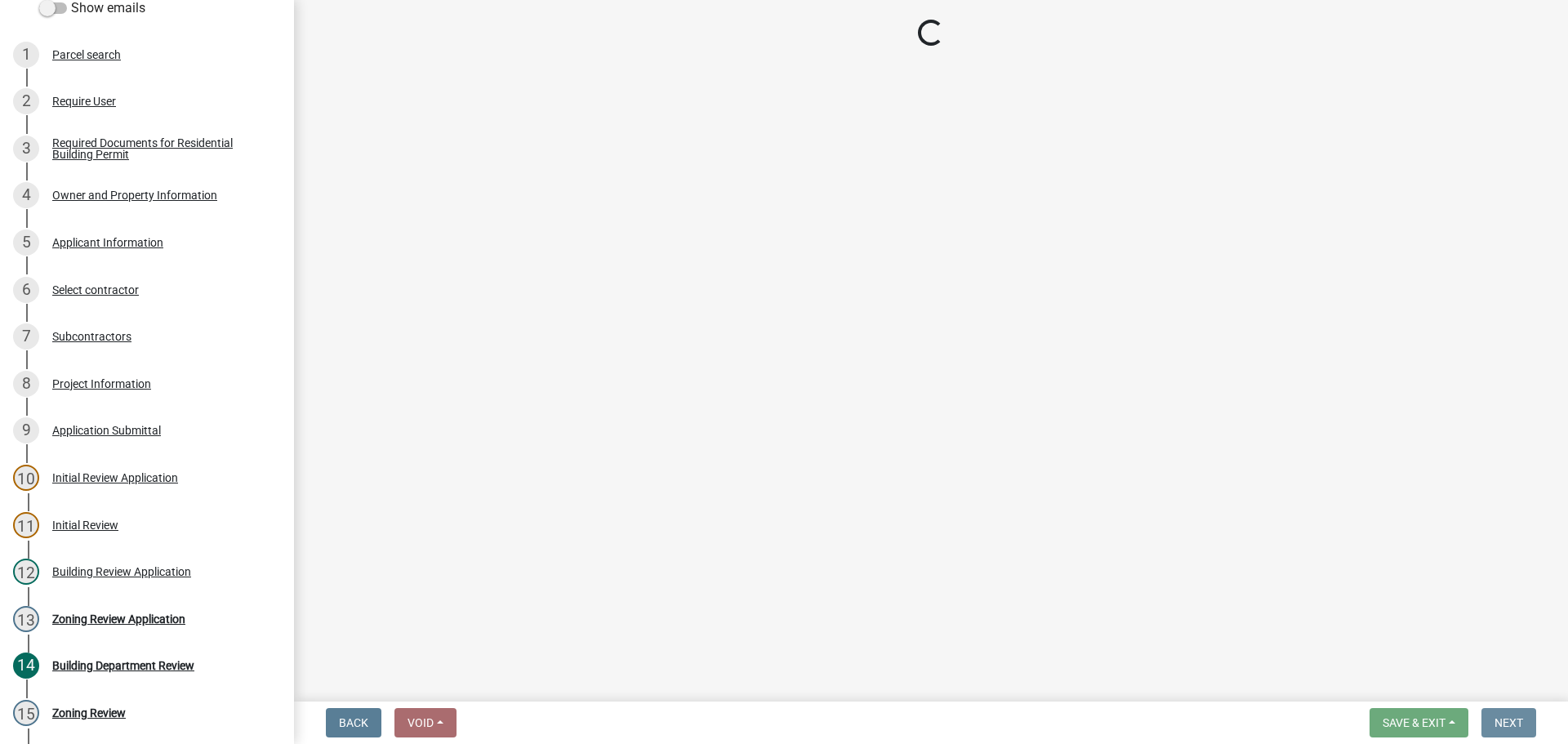
scroll to position [0, 0]
